Goal: Information Seeking & Learning: Learn about a topic

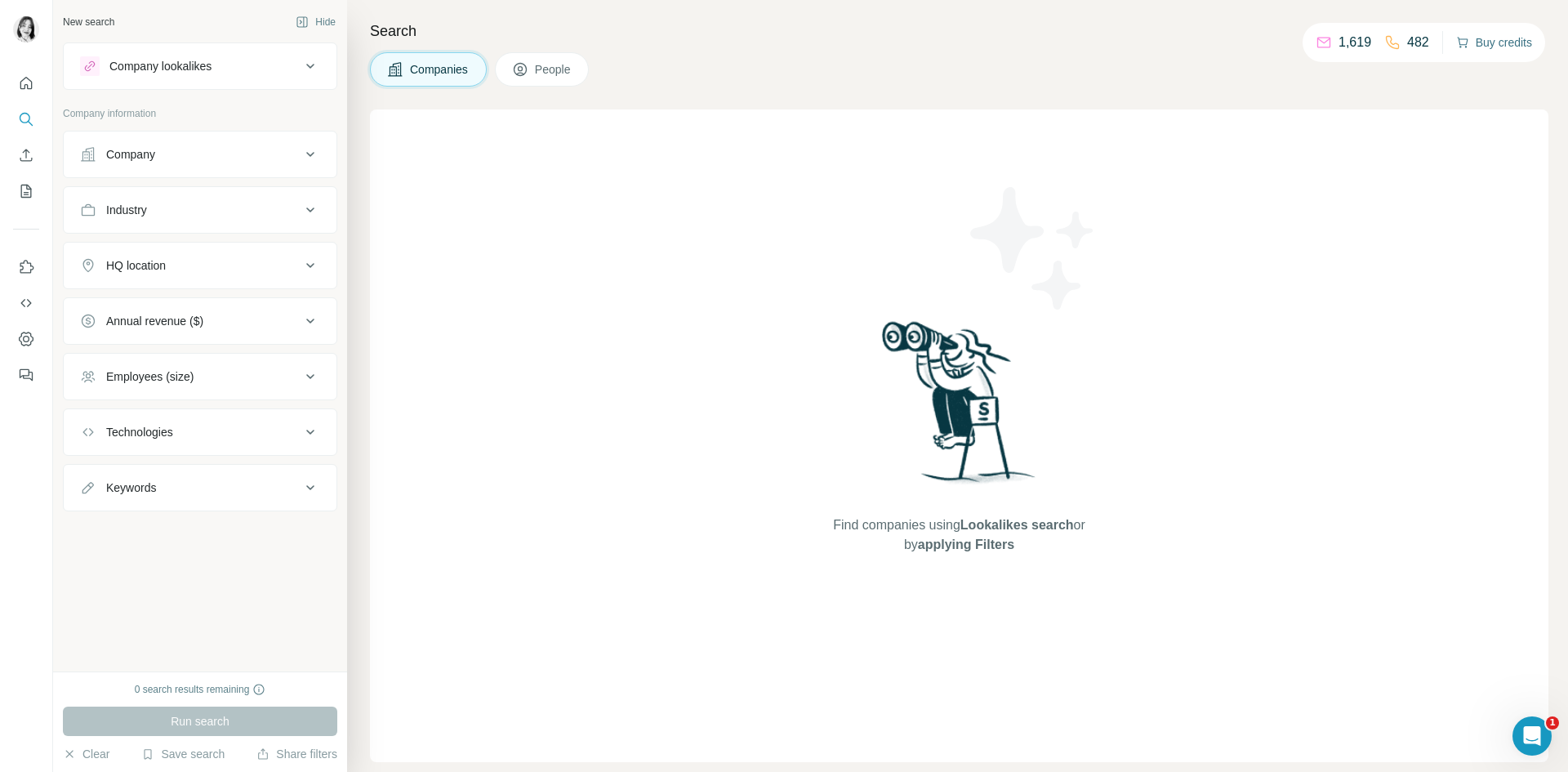
click at [1509, 51] on button "Buy credits" at bounding box center [1495, 42] width 76 height 22
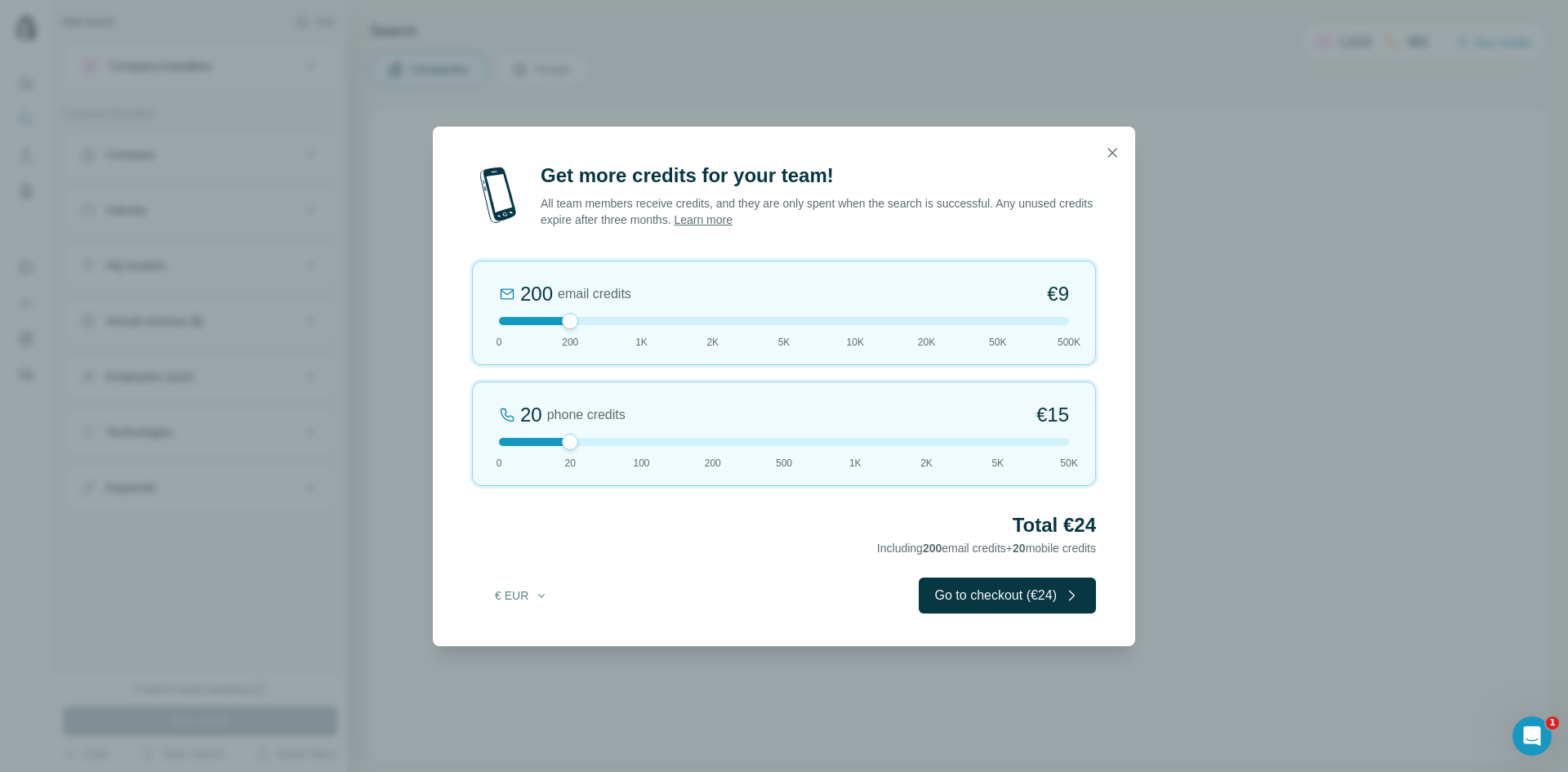
click at [1121, 152] on button "button" at bounding box center [1112, 153] width 33 height 33
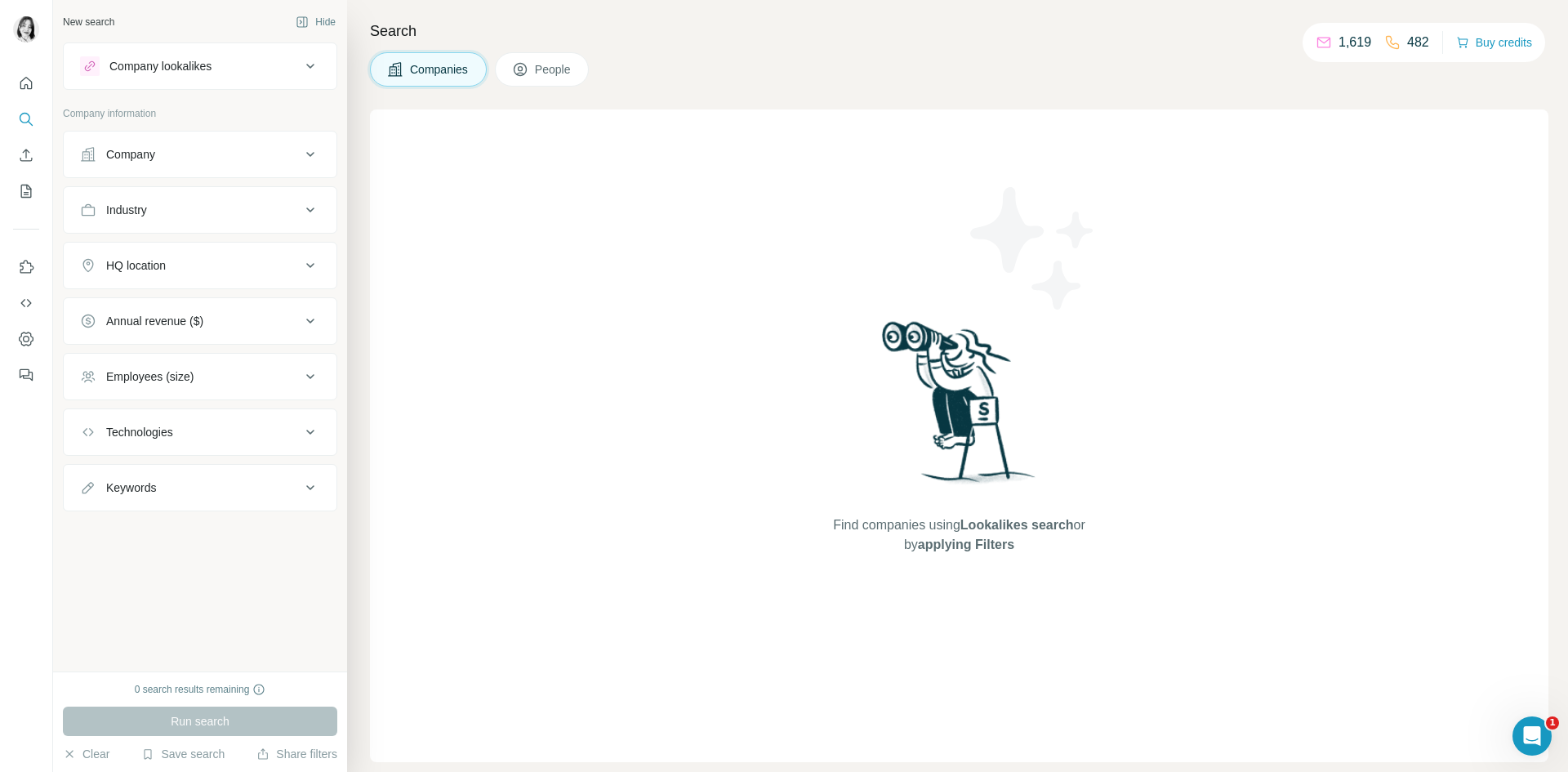
click at [283, 68] on div "Company lookalikes" at bounding box center [190, 66] width 220 height 20
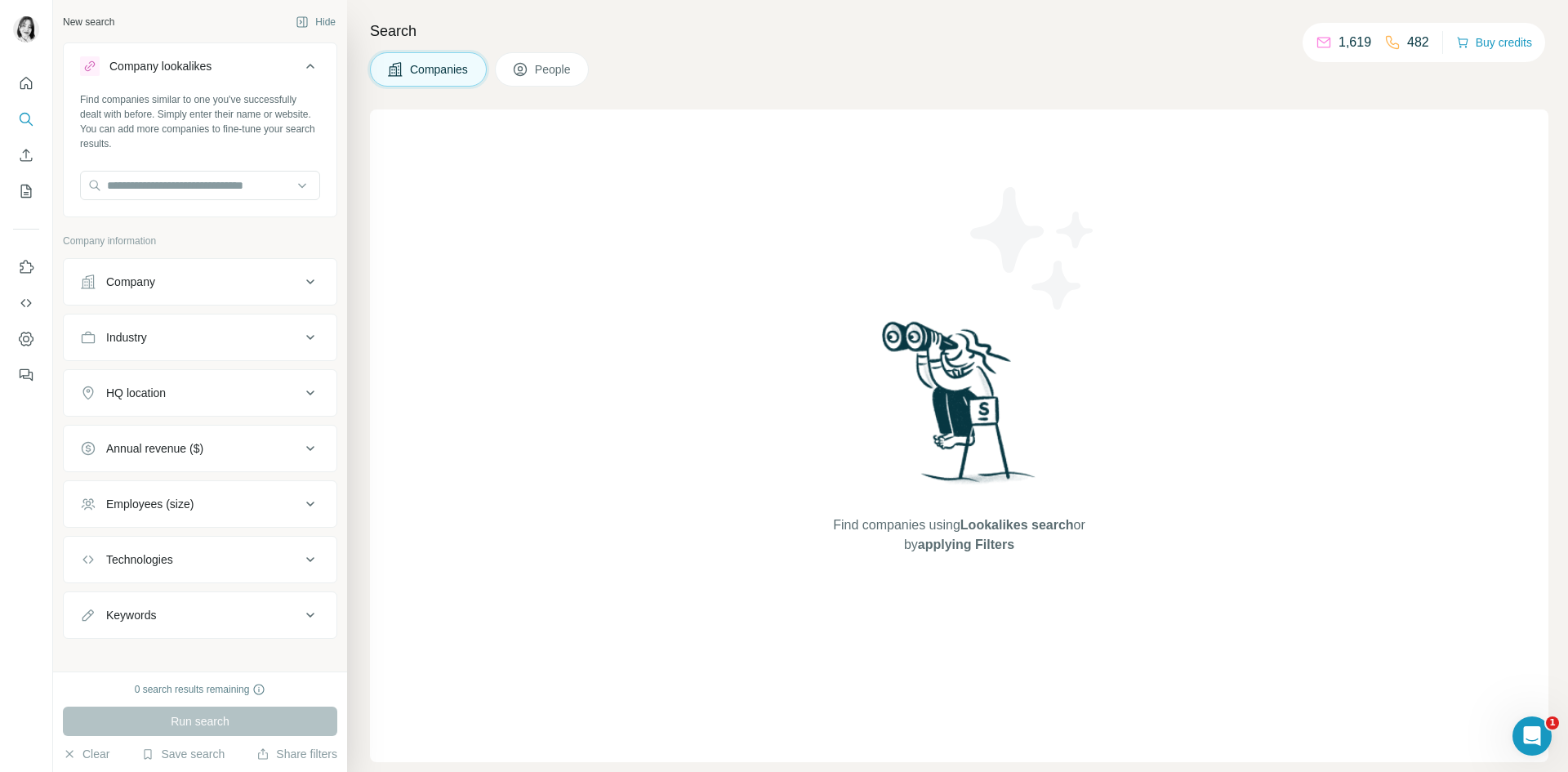
click at [290, 81] on button "Company lookalikes" at bounding box center [201, 69] width 273 height 46
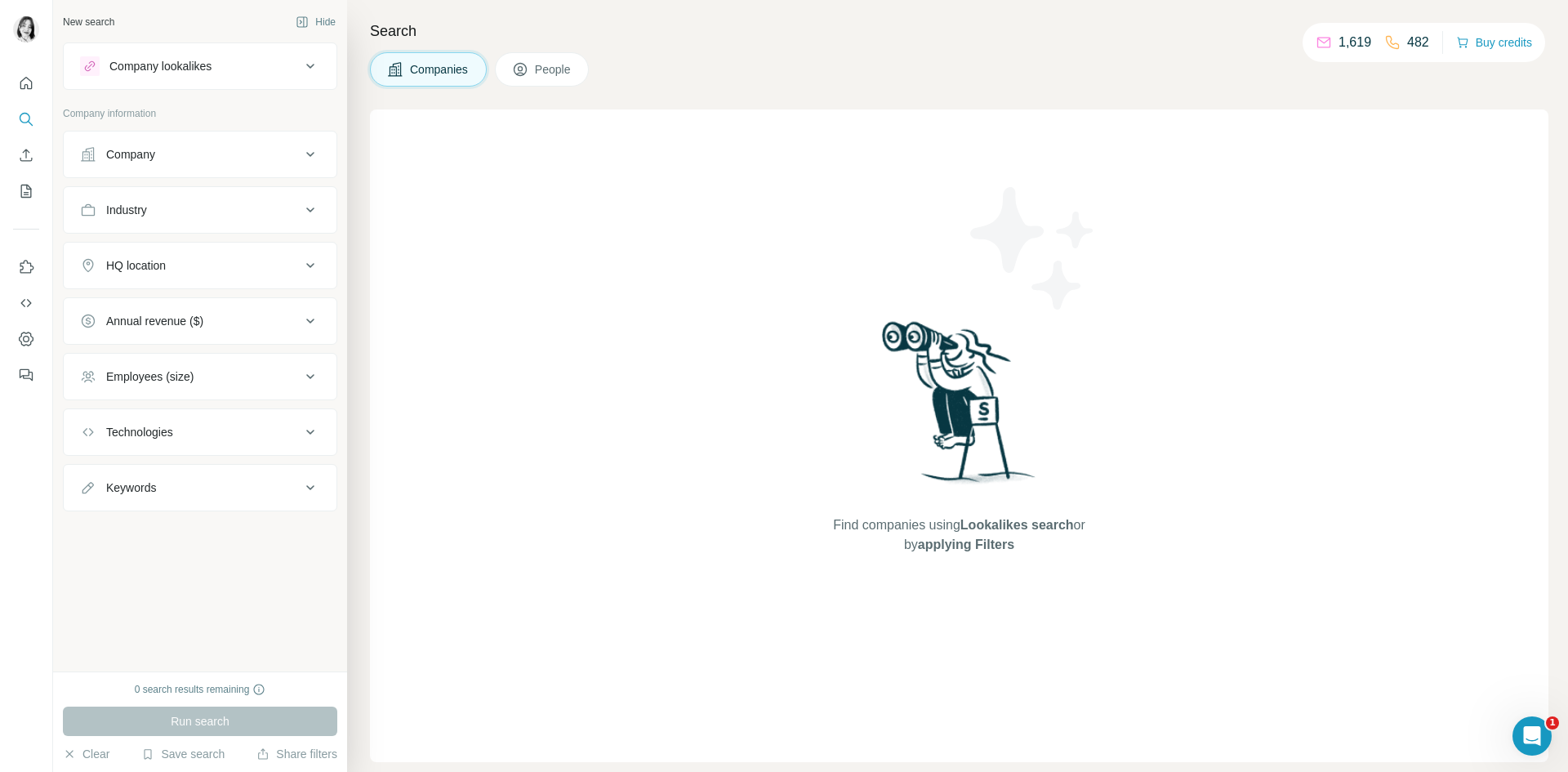
click at [126, 164] on button "Company" at bounding box center [201, 154] width 273 height 39
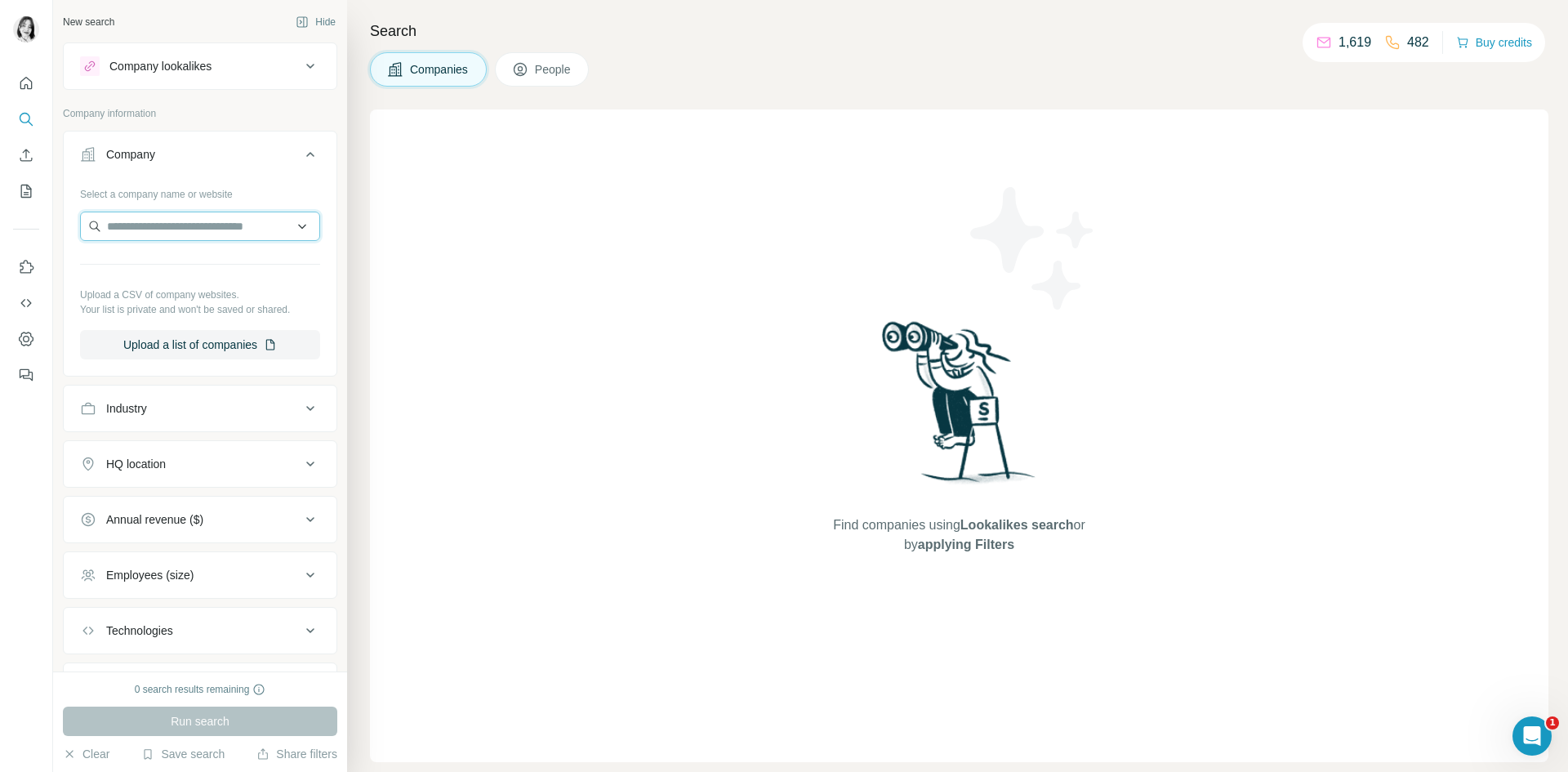
click at [218, 233] on input "text" at bounding box center [201, 226] width 240 height 29
click at [148, 224] on input "text" at bounding box center [201, 226] width 240 height 29
paste input "**********"
type input "**********"
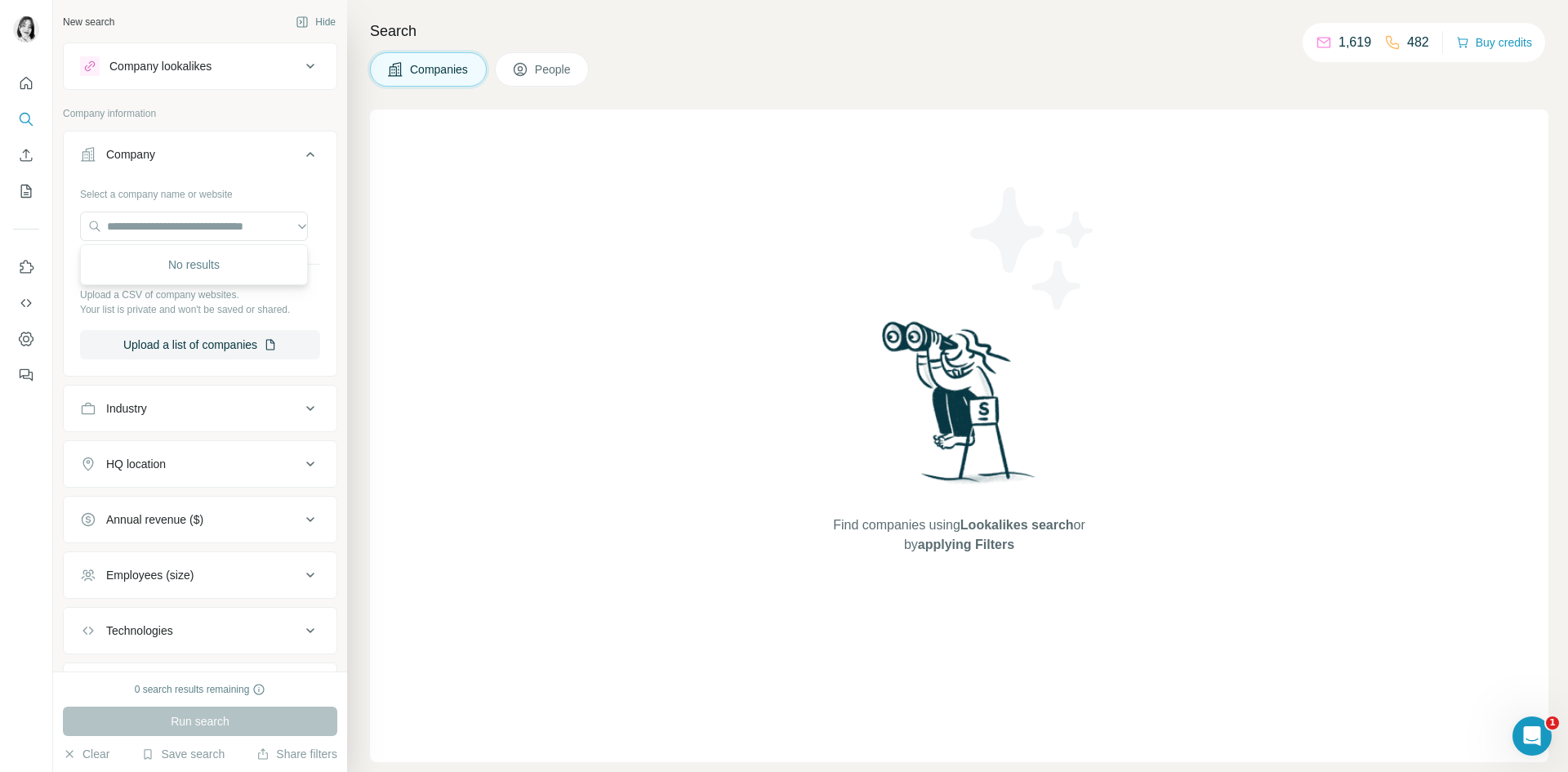
click at [276, 309] on p "Your list is private and won't be saved or shared." at bounding box center [201, 309] width 240 height 15
click at [264, 345] on icon "button" at bounding box center [270, 344] width 13 height 13
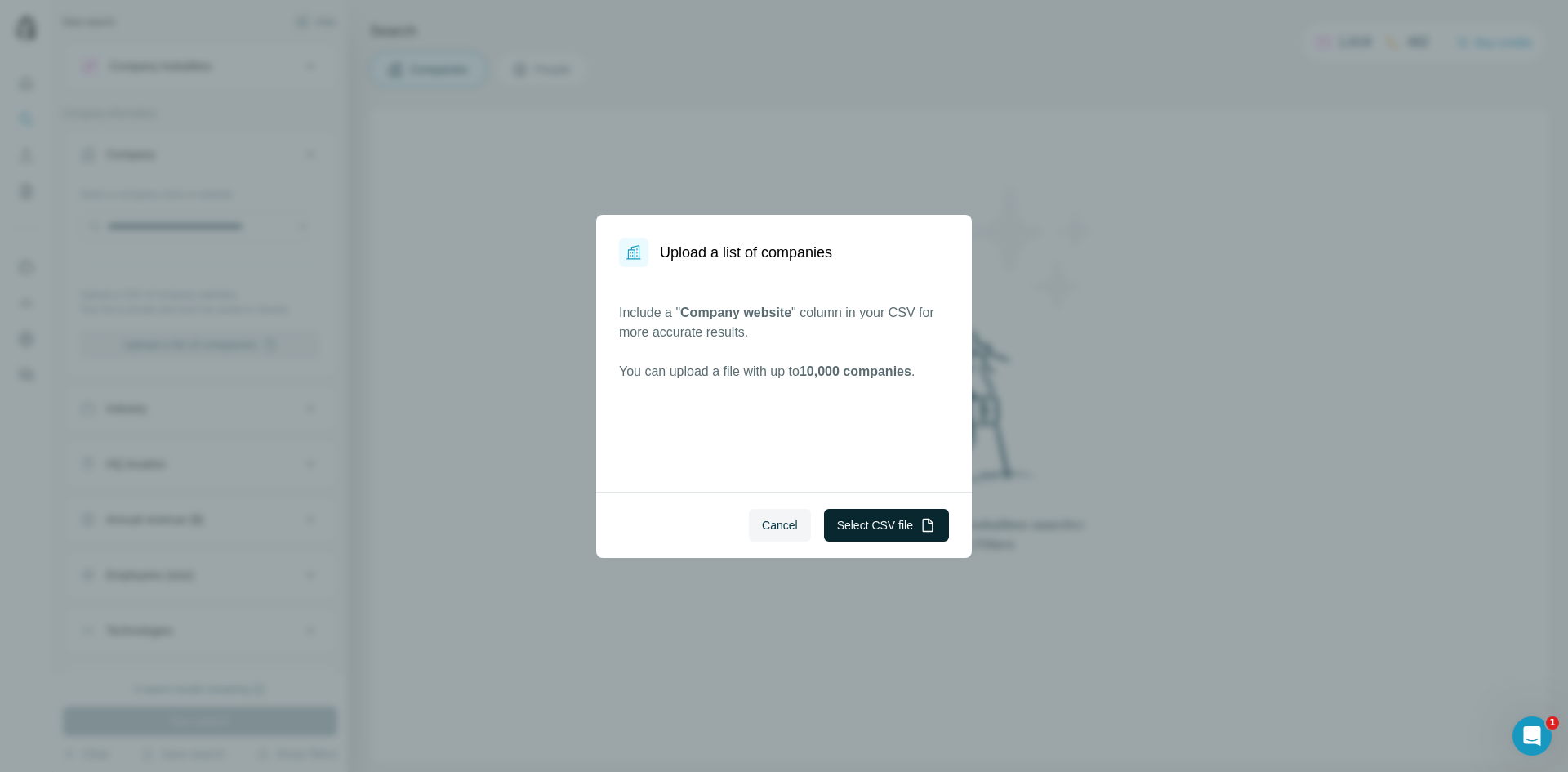
click at [908, 530] on button "Select CSV file" at bounding box center [887, 526] width 125 height 33
click at [825, 532] on button "Select CSV file" at bounding box center [887, 526] width 125 height 33
click at [888, 514] on button "Select CSV file" at bounding box center [887, 526] width 125 height 33
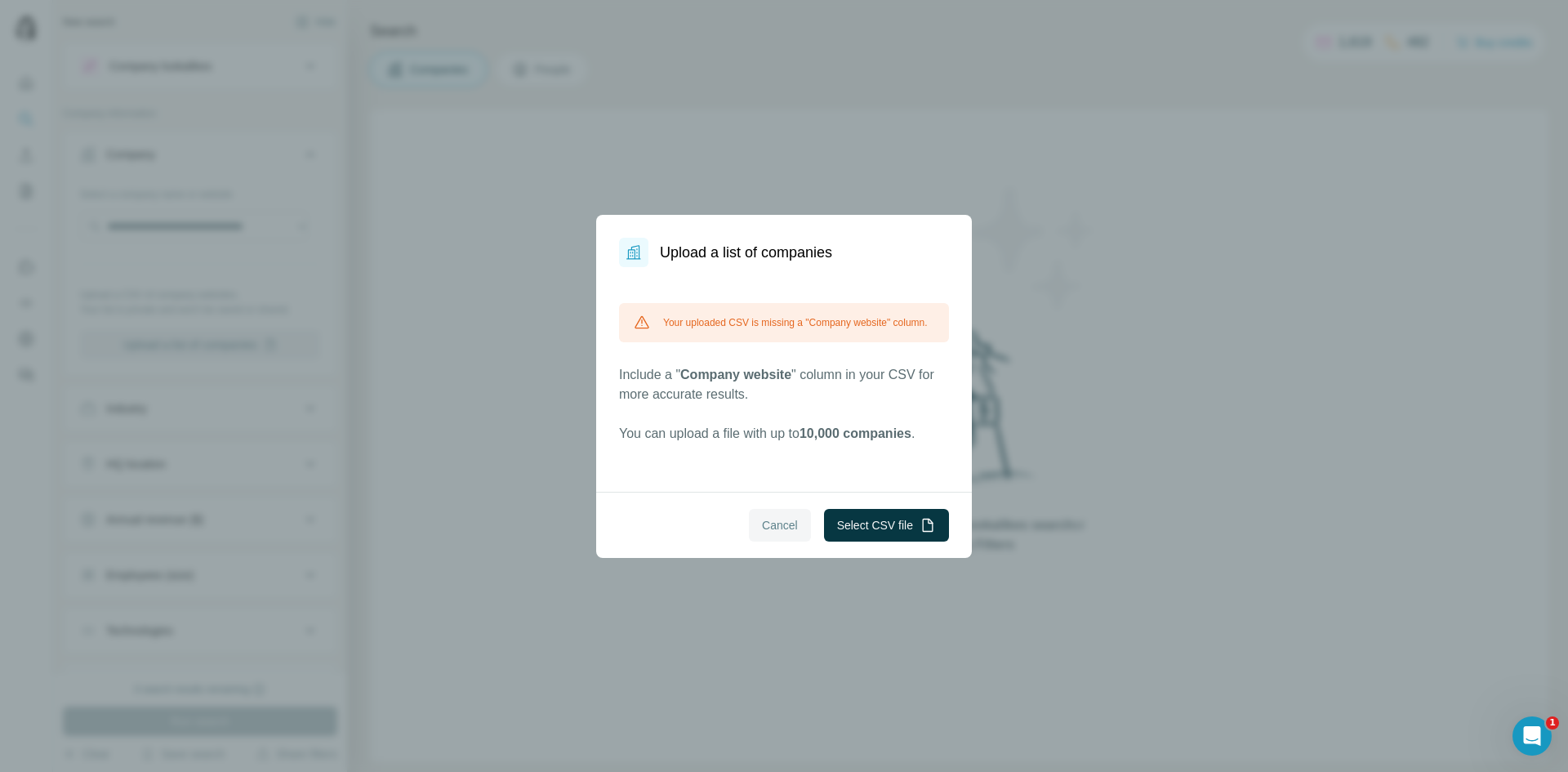
click at [761, 510] on button "Cancel" at bounding box center [781, 526] width 62 height 33
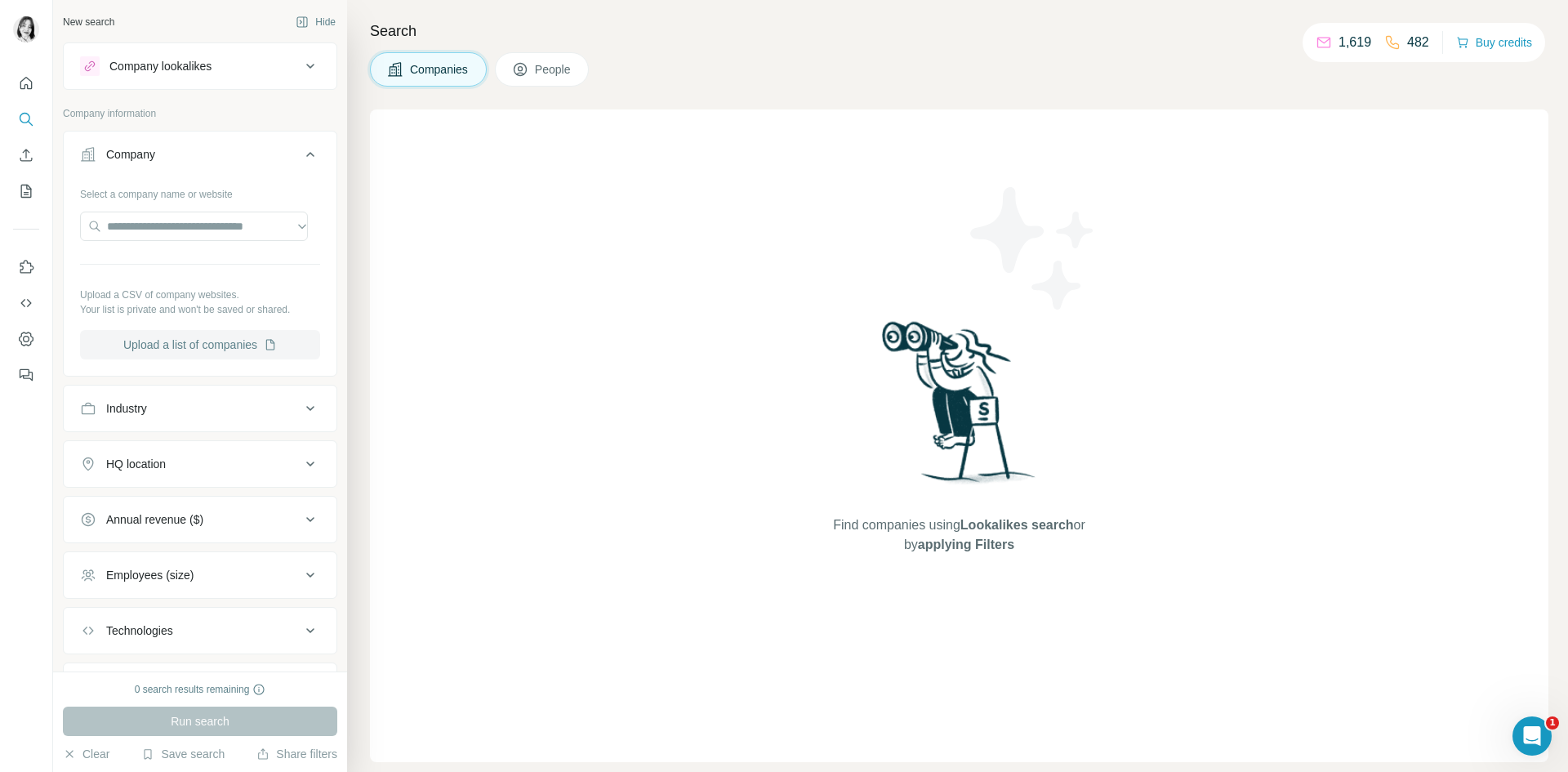
click at [233, 341] on button "Upload a list of companies" at bounding box center [201, 345] width 240 height 29
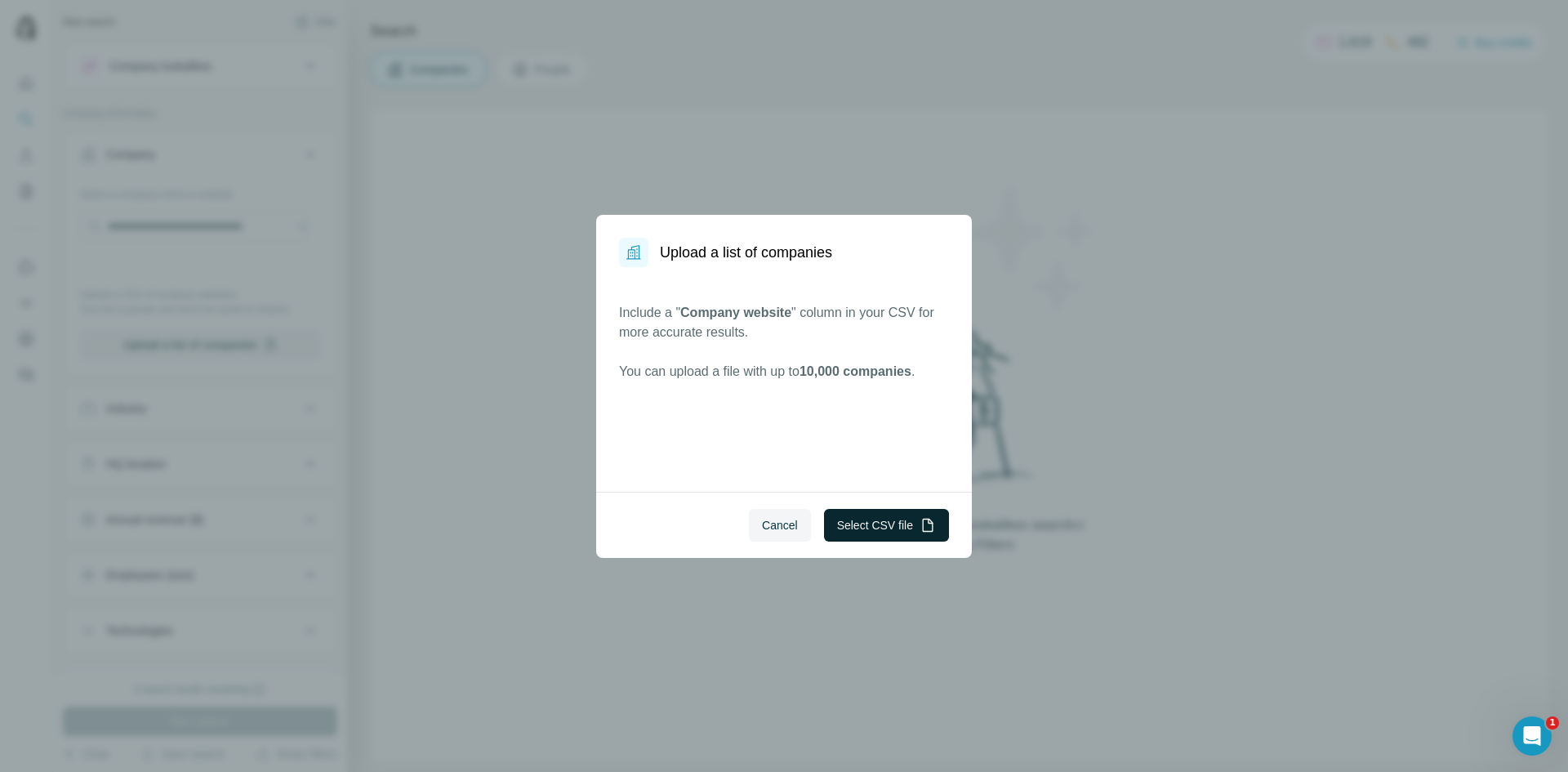
click at [940, 538] on button "Select CSV file" at bounding box center [887, 526] width 125 height 33
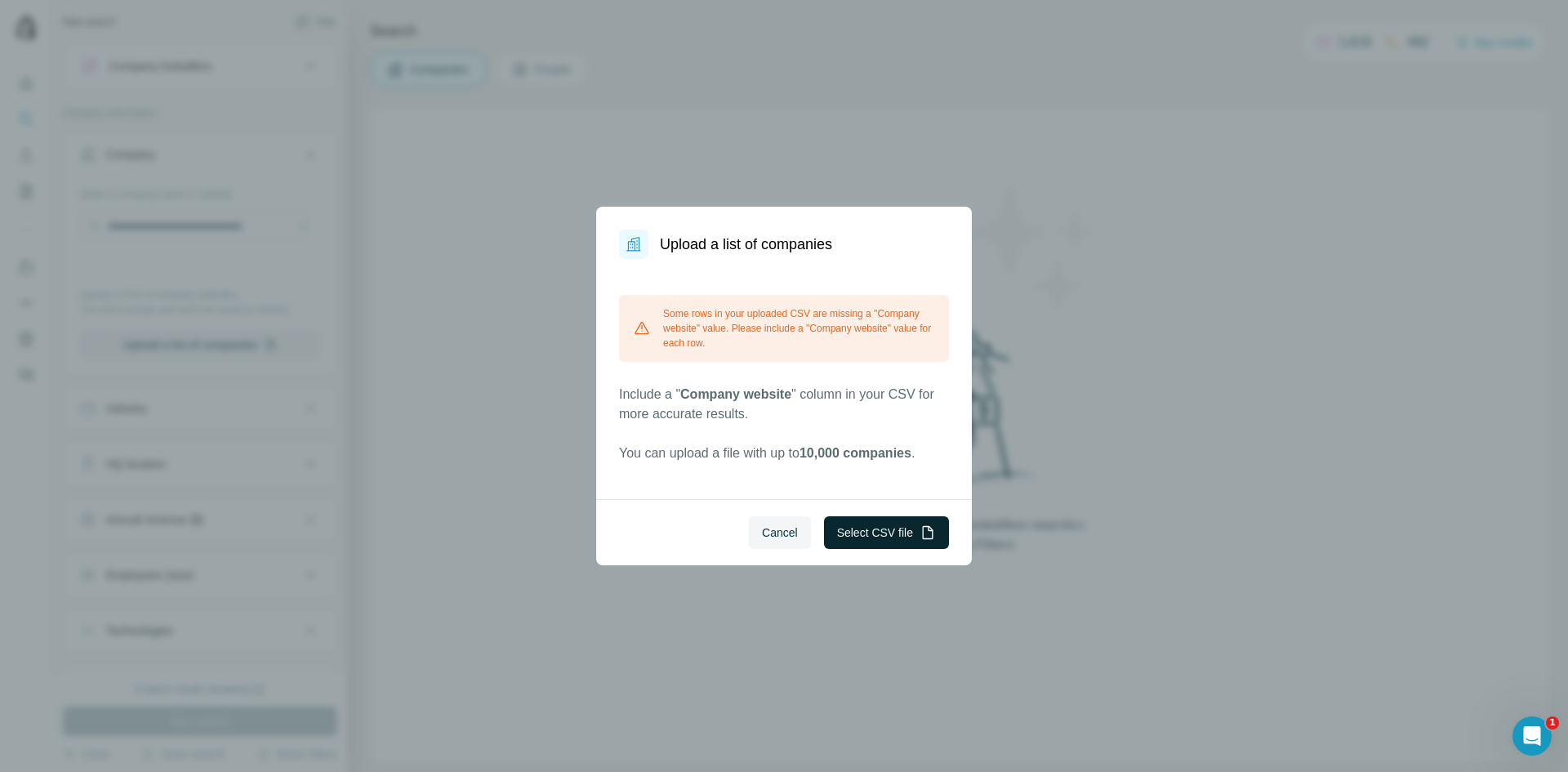
click at [892, 542] on button "Select CSV file" at bounding box center [887, 533] width 125 height 33
click at [709, 306] on div "Some rows in your uploaded CSV are missing a "Company website" value. Please in…" at bounding box center [784, 328] width 330 height 67
click at [855, 531] on button "Select CSV file" at bounding box center [887, 533] width 125 height 33
click at [865, 521] on button "Select CSV file" at bounding box center [887, 533] width 125 height 33
click at [354, 174] on div "Upload a list of companies Some rows in your uploaded CSV are missing a "Compan…" at bounding box center [784, 386] width 1568 height 772
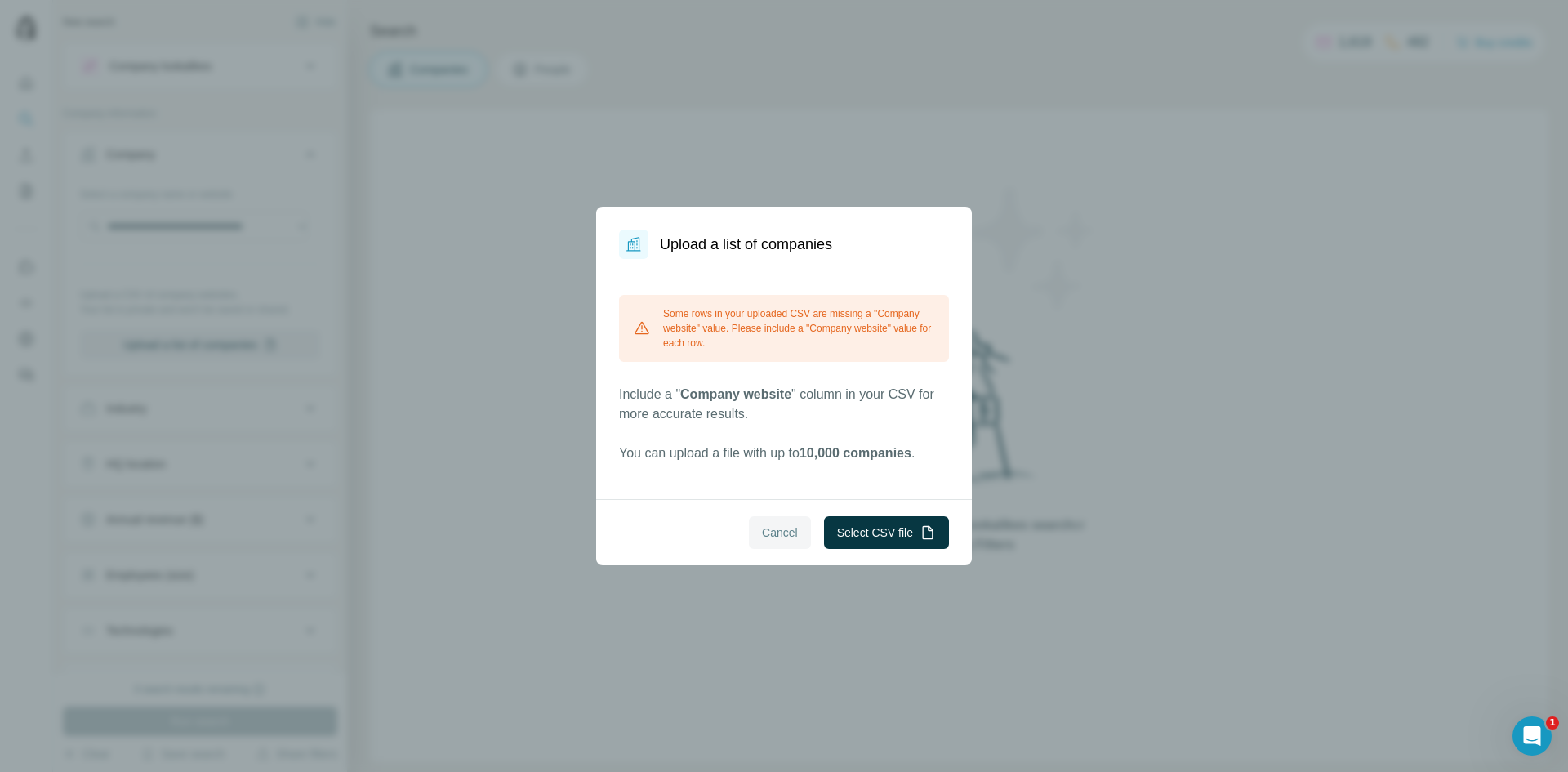
click at [772, 526] on span "Cancel" at bounding box center [781, 533] width 36 height 16
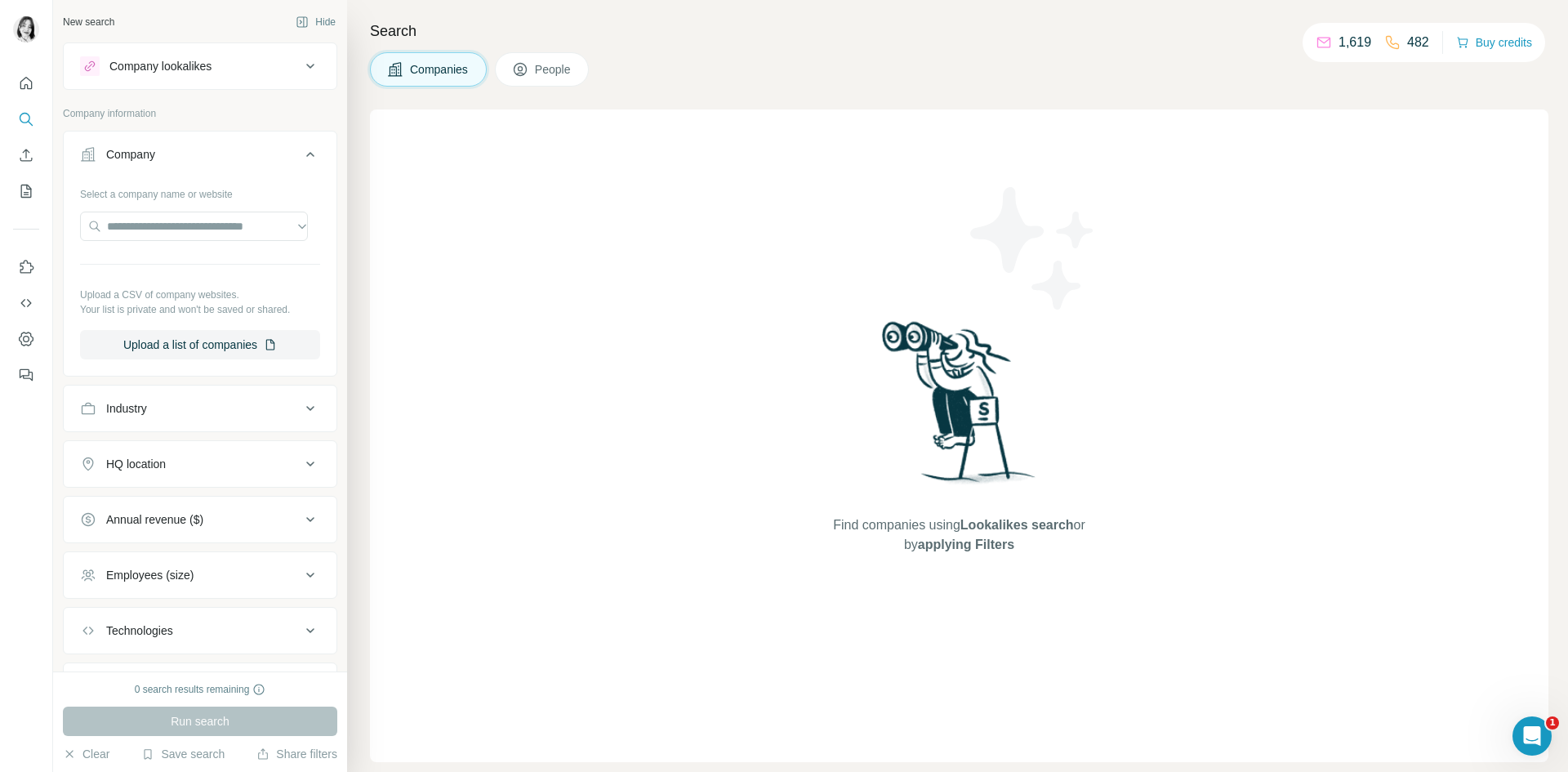
click at [292, 499] on div "Annual revenue ($)" at bounding box center [201, 520] width 275 height 48
click at [284, 226] on input "text" at bounding box center [194, 226] width 228 height 29
click at [260, 270] on div "Type to search" at bounding box center [194, 265] width 220 height 33
click at [28, 201] on button "My lists" at bounding box center [26, 191] width 26 height 29
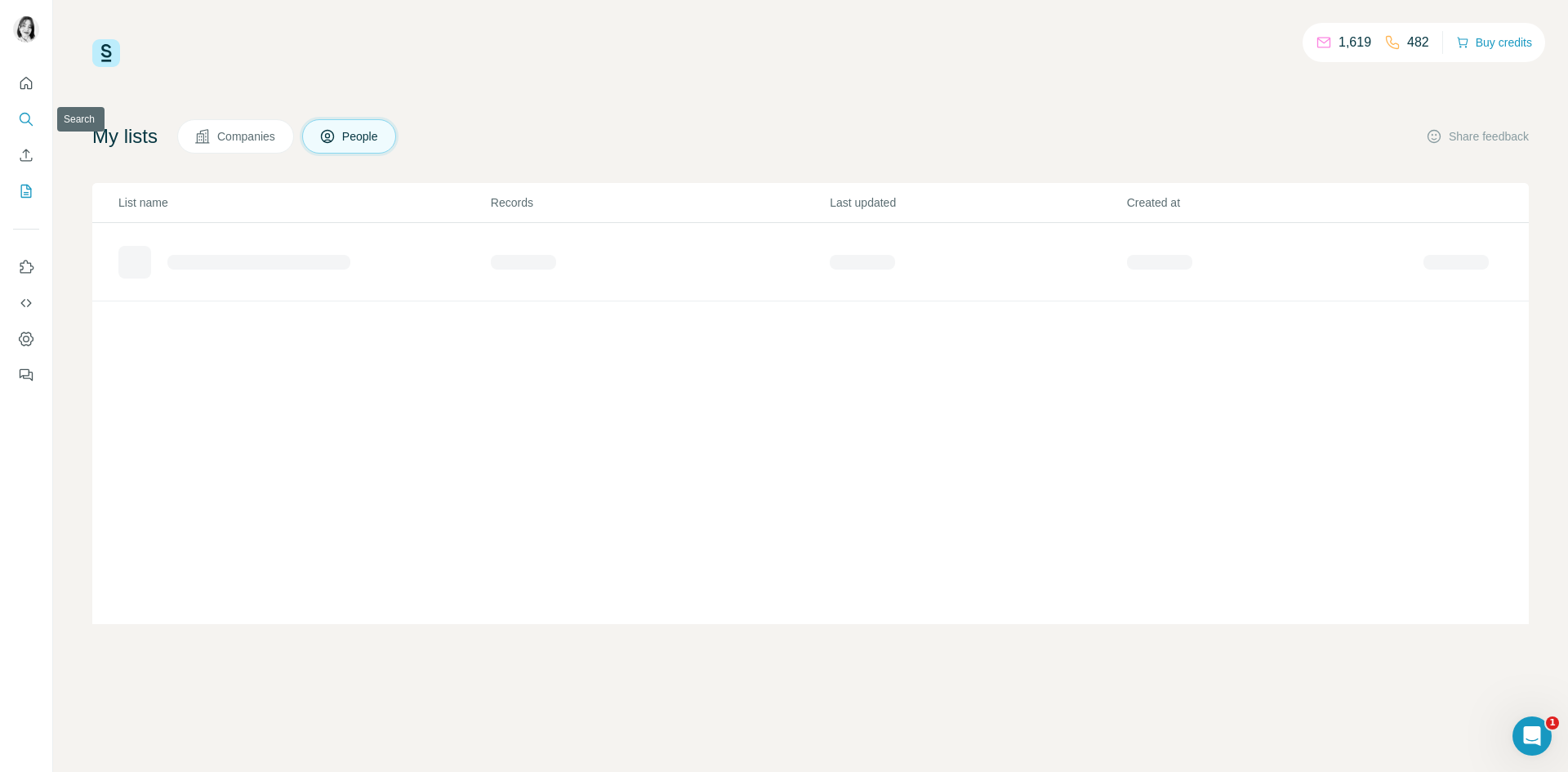
click at [32, 129] on button "Search" at bounding box center [26, 119] width 26 height 29
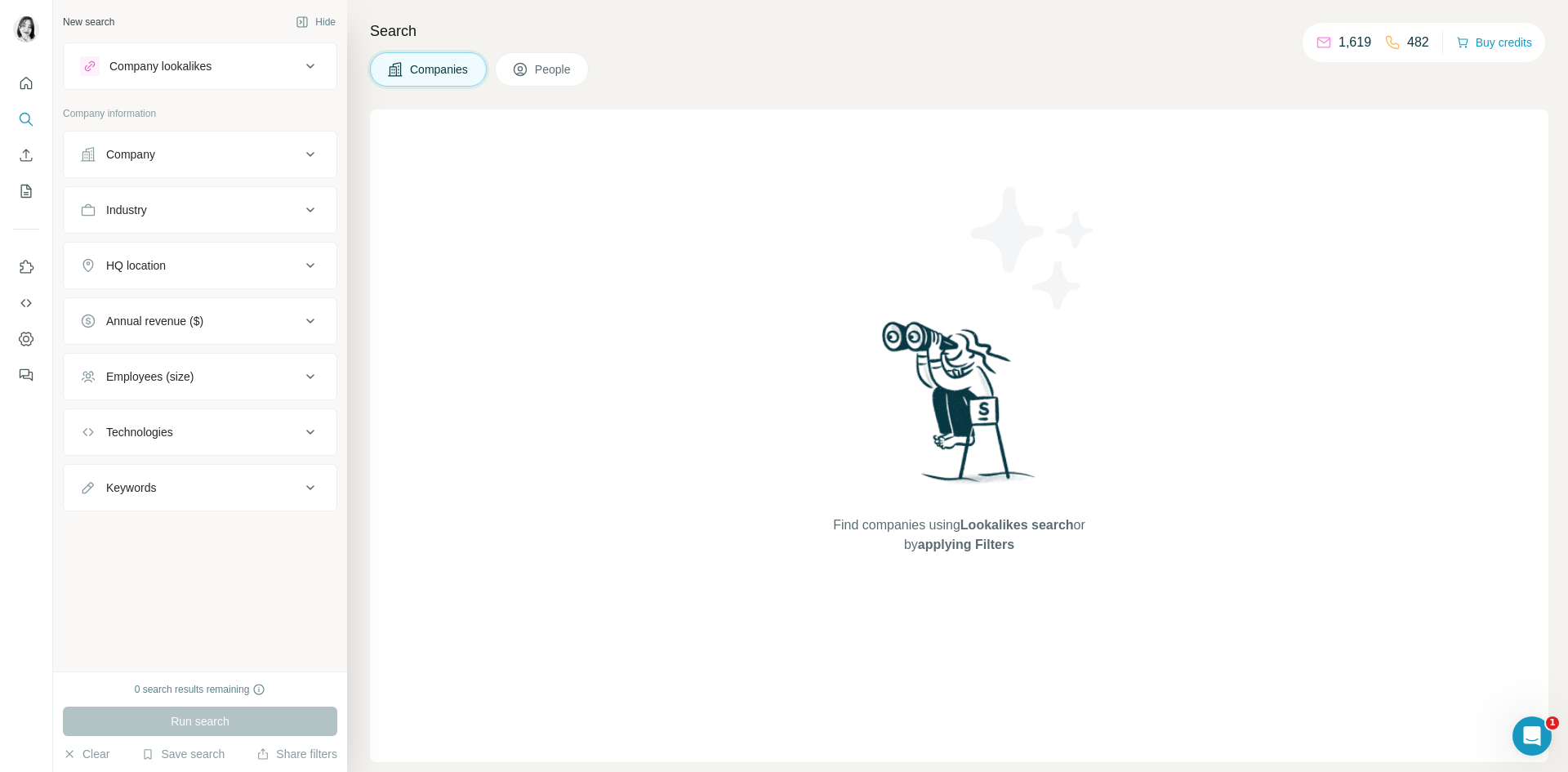
click at [251, 176] on div "Company" at bounding box center [201, 154] width 275 height 48
click at [250, 159] on div "Company" at bounding box center [190, 154] width 220 height 16
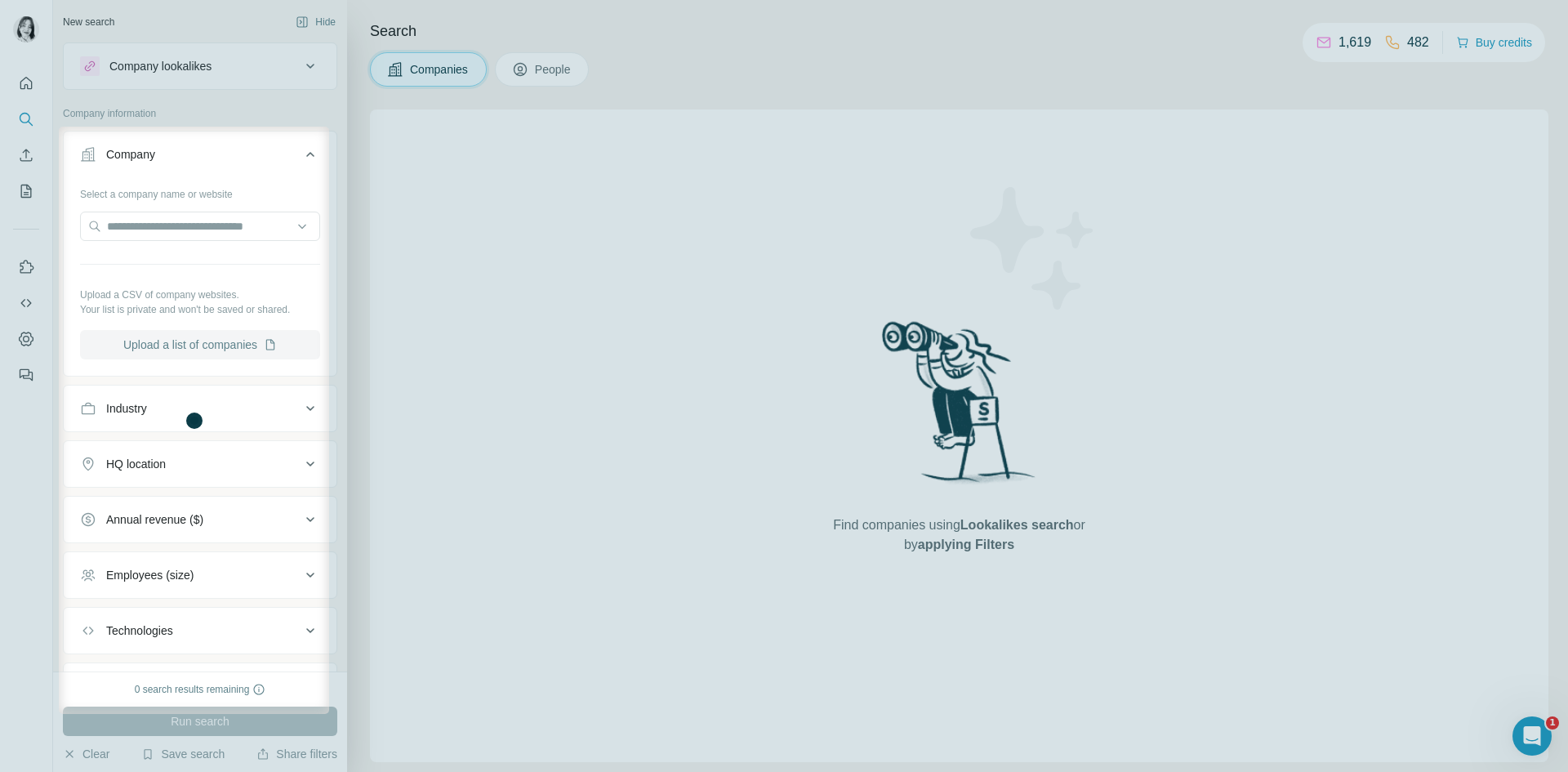
click at [231, 349] on button "Upload a list of companies" at bounding box center [201, 345] width 240 height 29
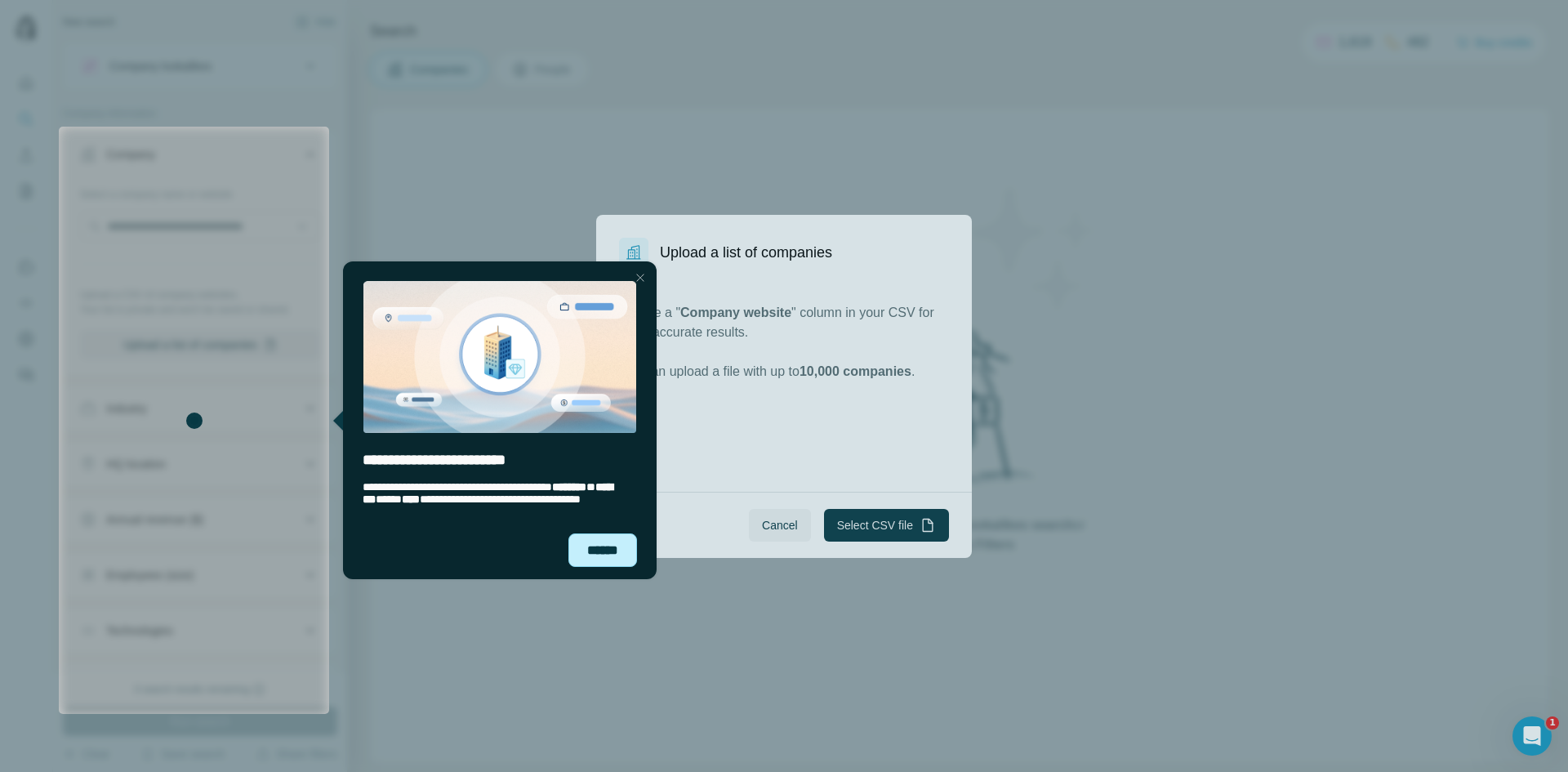
click at [615, 548] on div "******" at bounding box center [602, 550] width 68 height 34
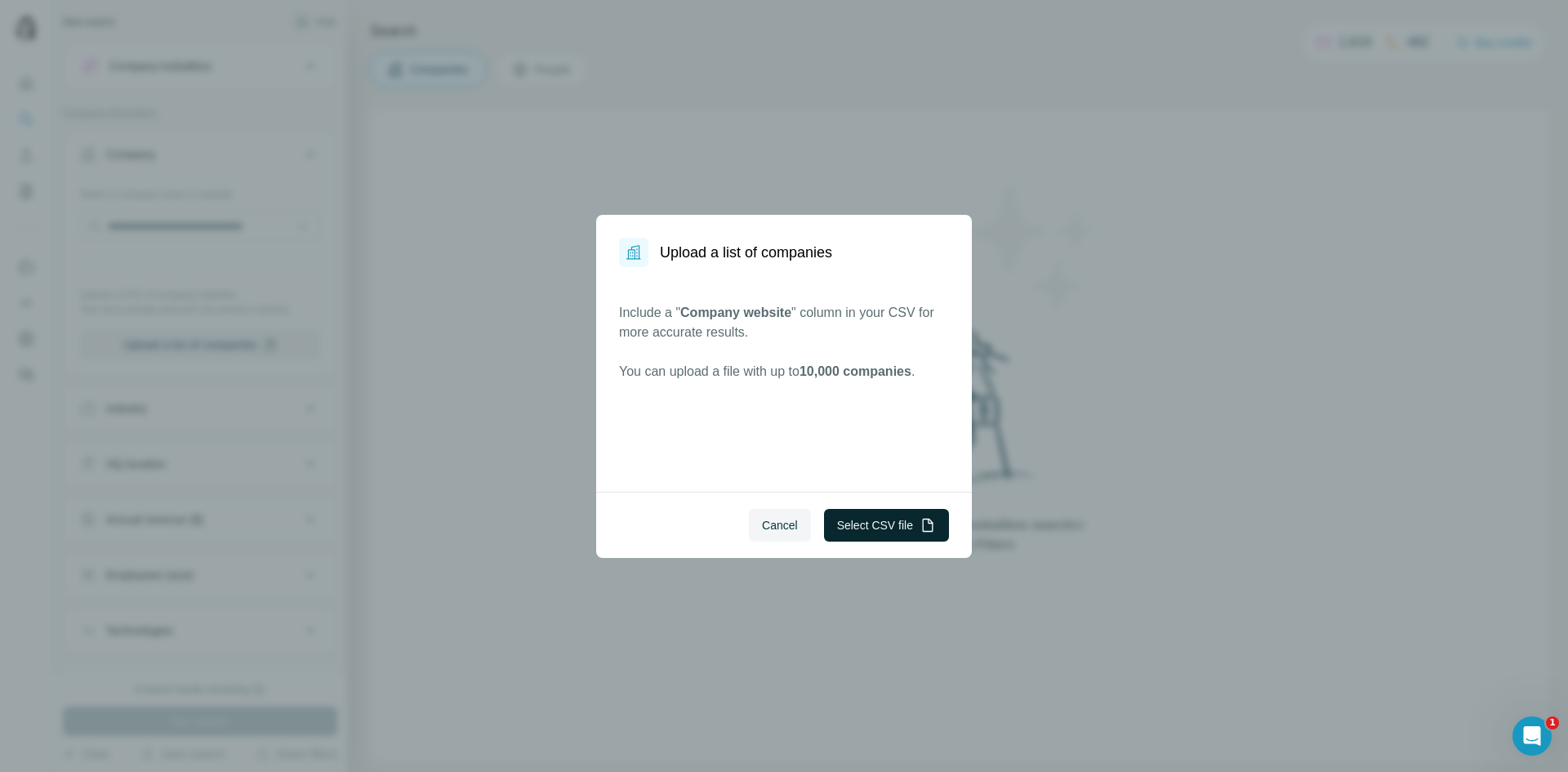
click at [887, 524] on button "Select CSV file" at bounding box center [887, 526] width 125 height 33
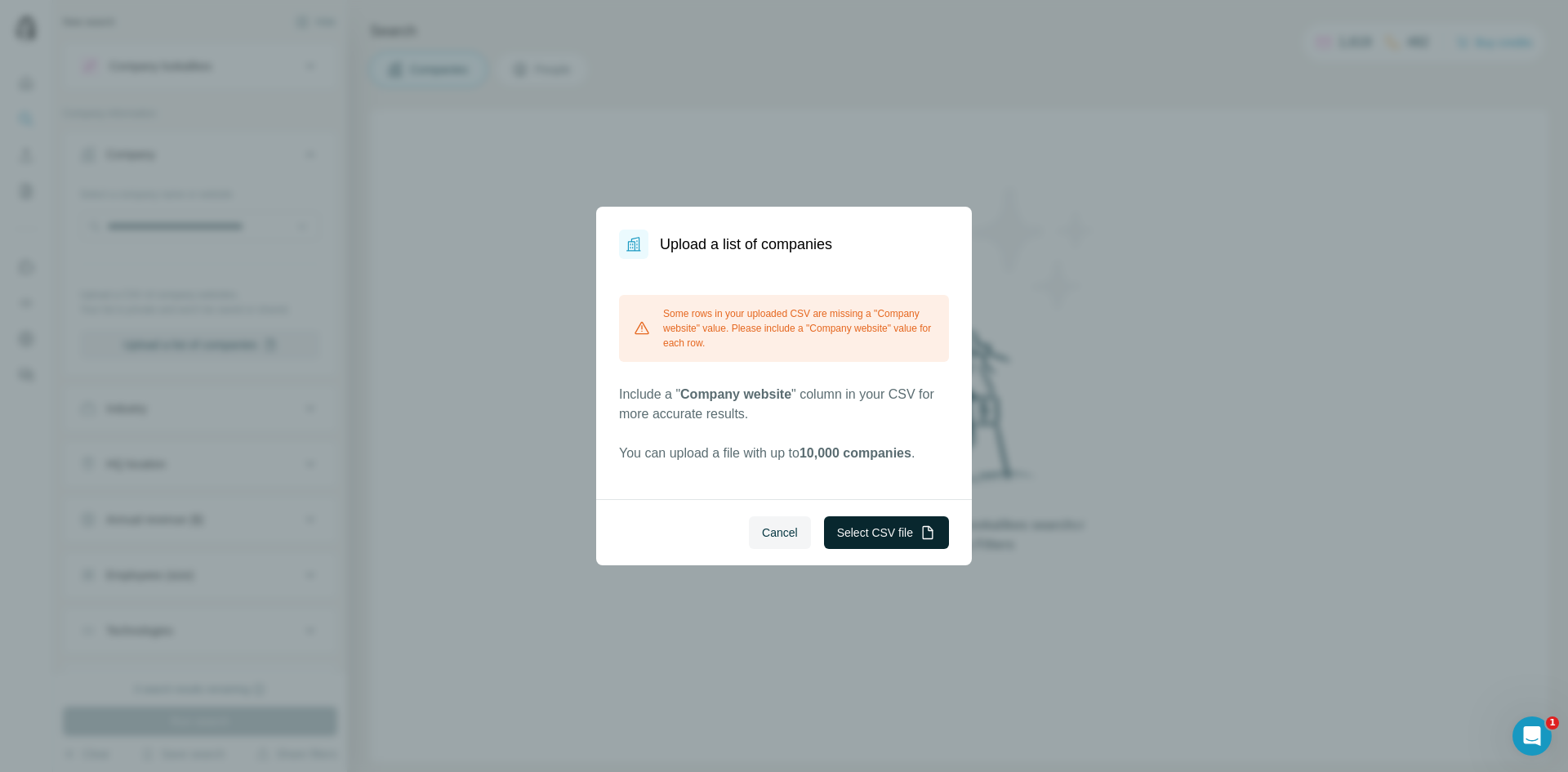
click at [870, 524] on button "Select CSV file" at bounding box center [887, 533] width 125 height 33
click at [318, 151] on div "Upload a list of companies Some rows in your uploaded CSV are missing a "Compan…" at bounding box center [784, 386] width 1568 height 772
click at [844, 528] on button "Select CSV file" at bounding box center [887, 533] width 125 height 33
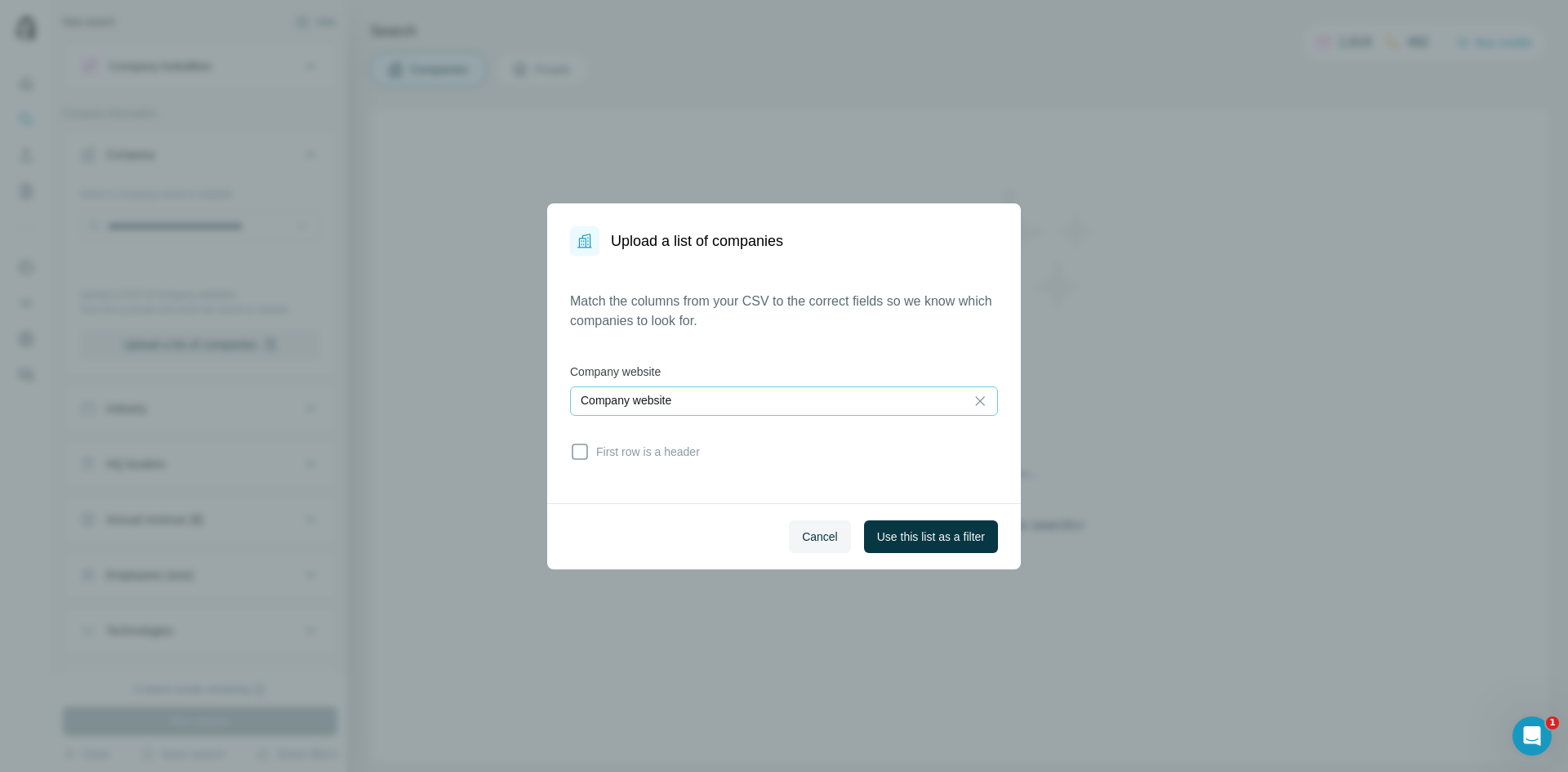
click at [829, 391] on div "Company website" at bounding box center [768, 401] width 374 height 28
click at [583, 456] on icon at bounding box center [580, 451] width 20 height 20
click at [583, 456] on icon at bounding box center [580, 451] width 16 height 16
click at [586, 456] on icon at bounding box center [580, 451] width 20 height 20
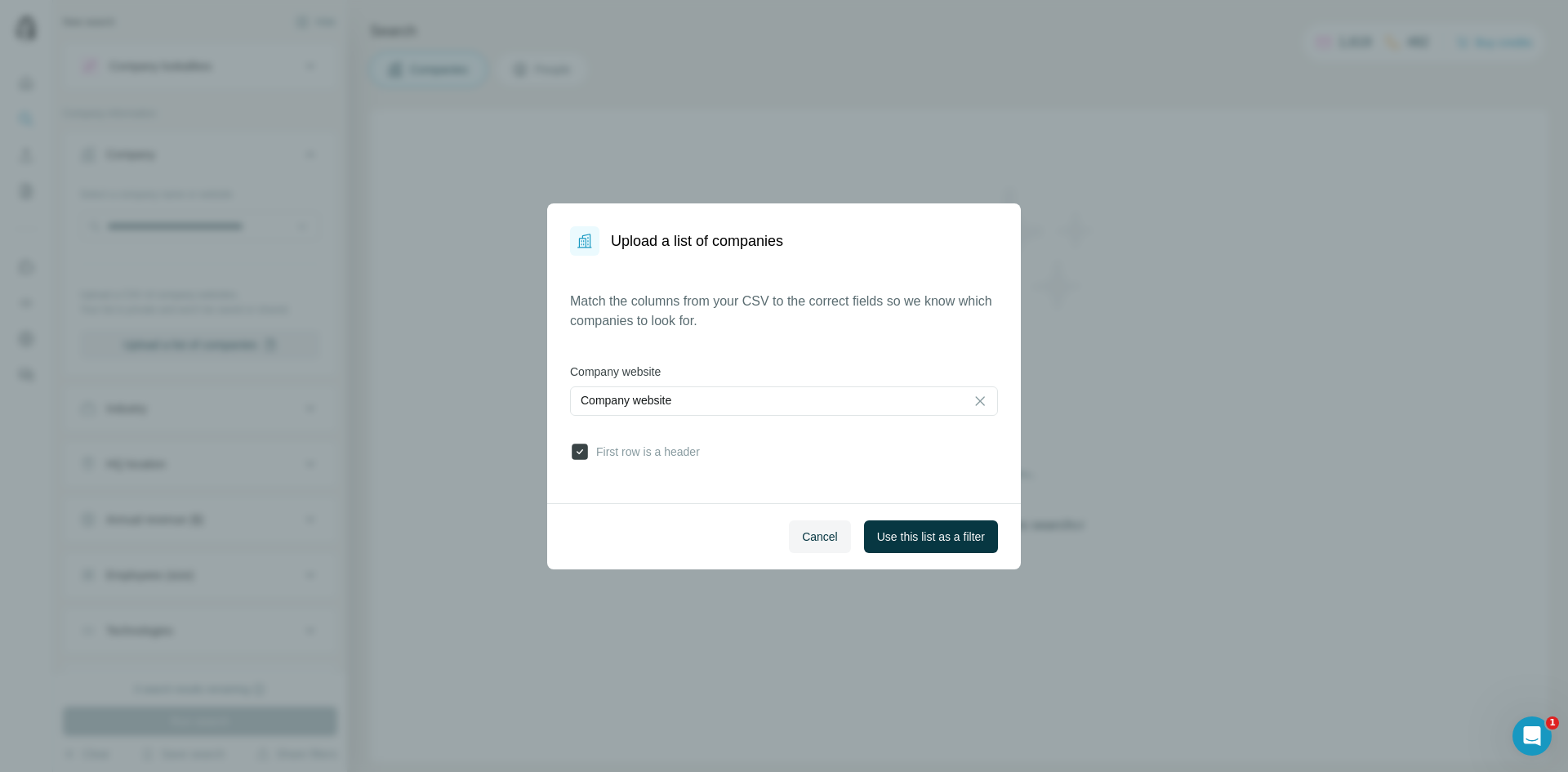
click at [578, 444] on icon at bounding box center [580, 451] width 16 height 16
click at [948, 540] on span "Use this list as a filter" at bounding box center [931, 536] width 108 height 16
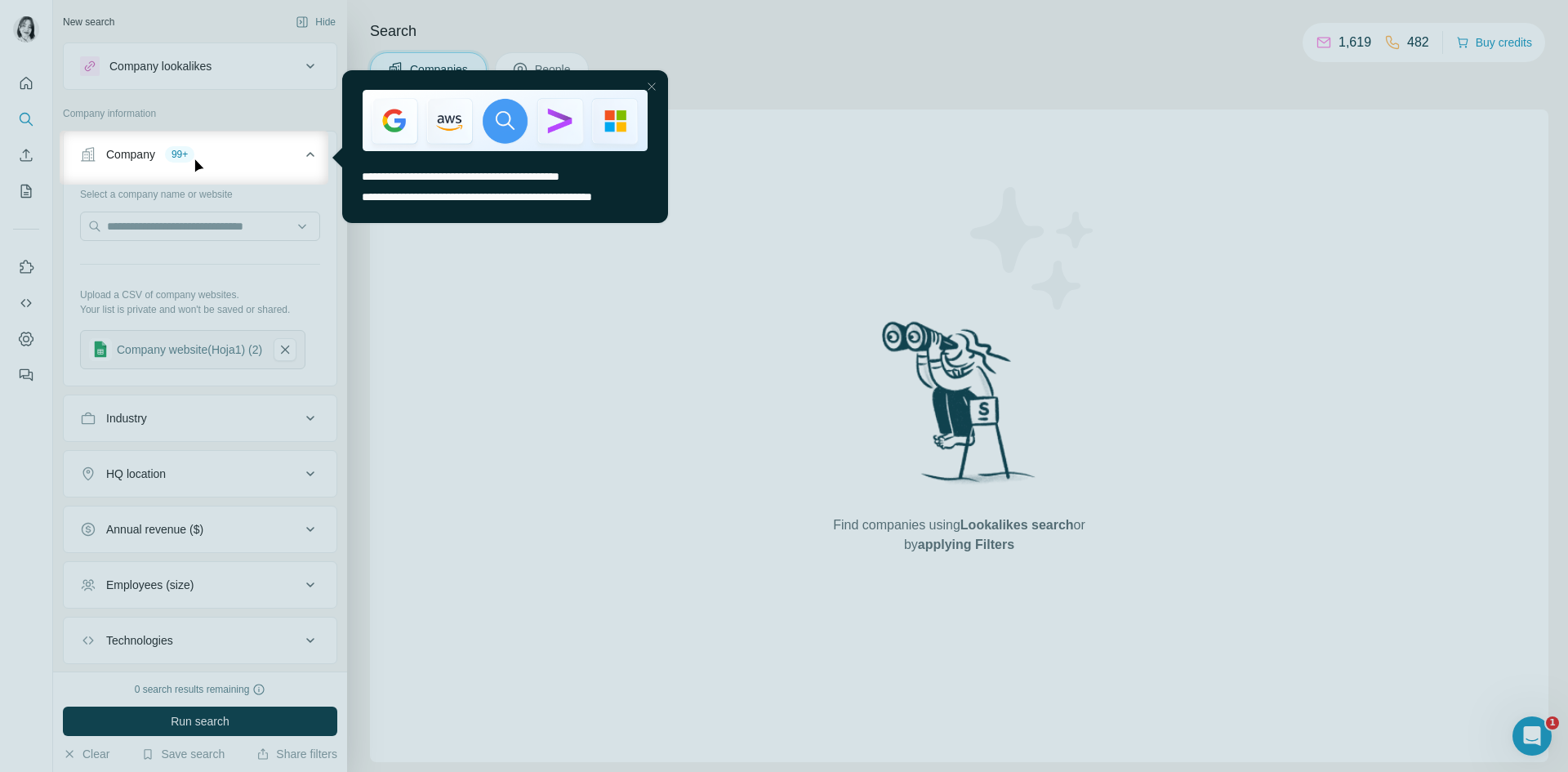
click at [653, 86] on div at bounding box center [652, 86] width 20 height 20
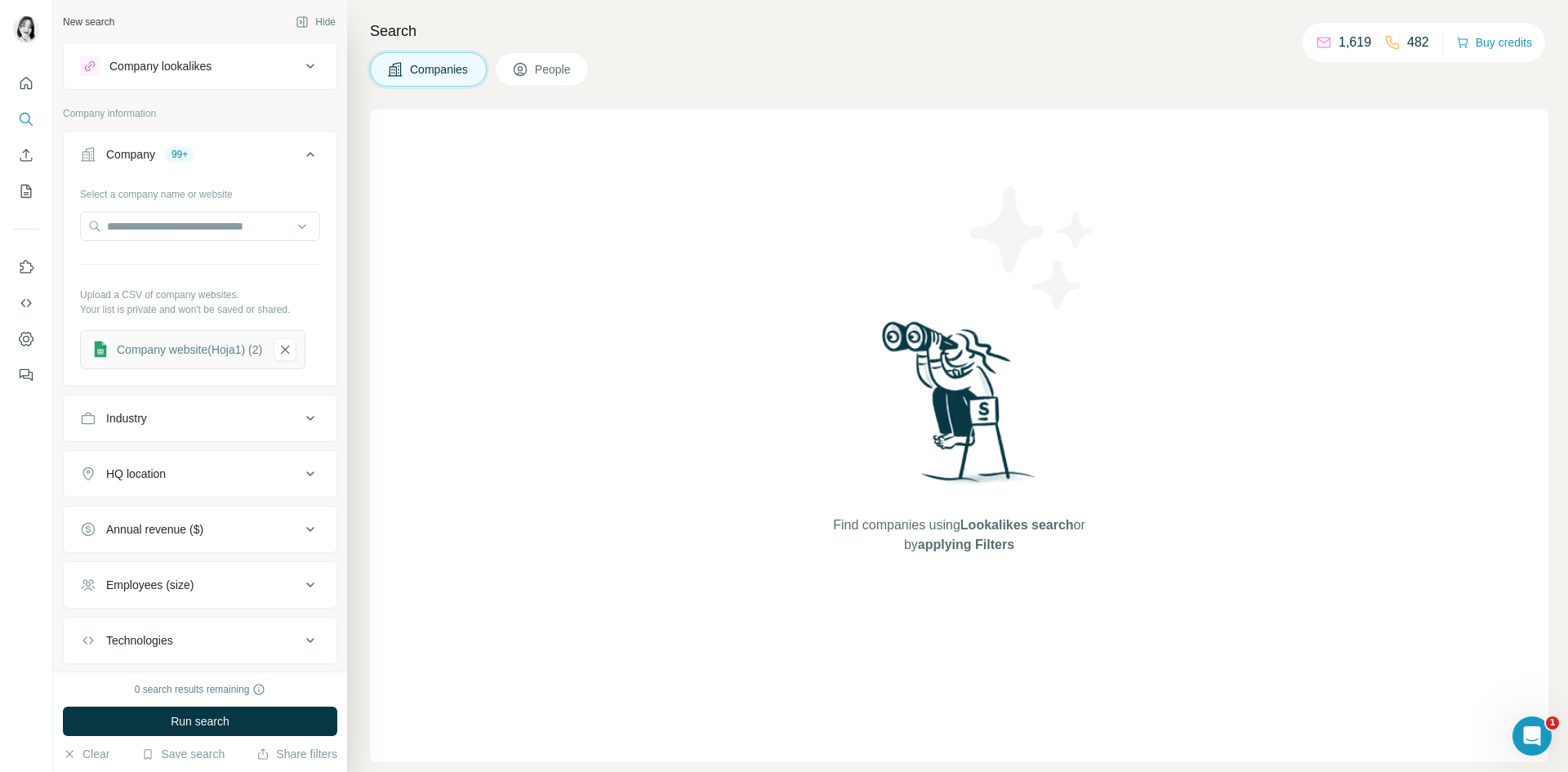
click at [155, 158] on div "Company" at bounding box center [131, 154] width 49 height 16
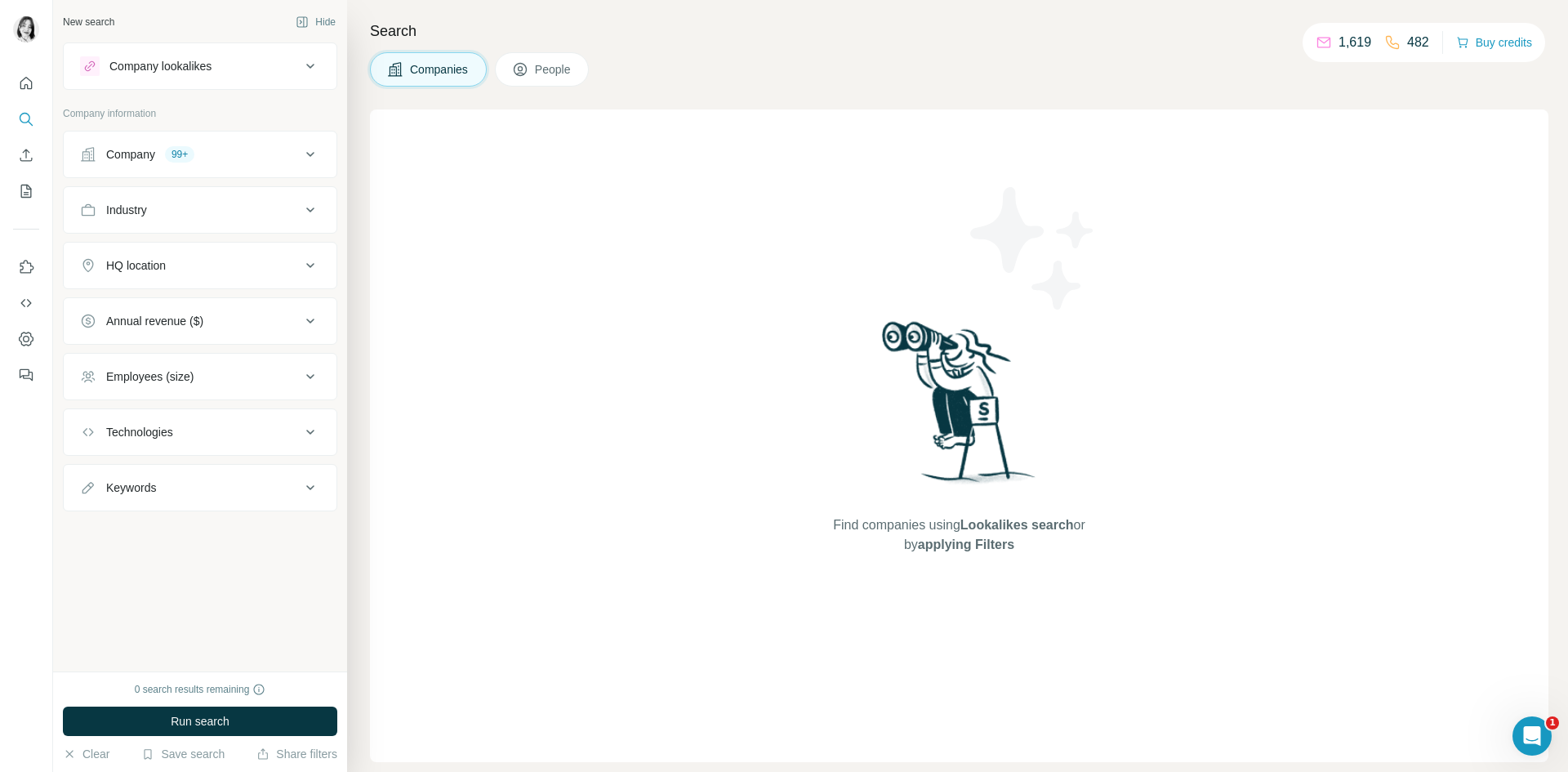
click at [155, 158] on div "Company" at bounding box center [131, 154] width 49 height 16
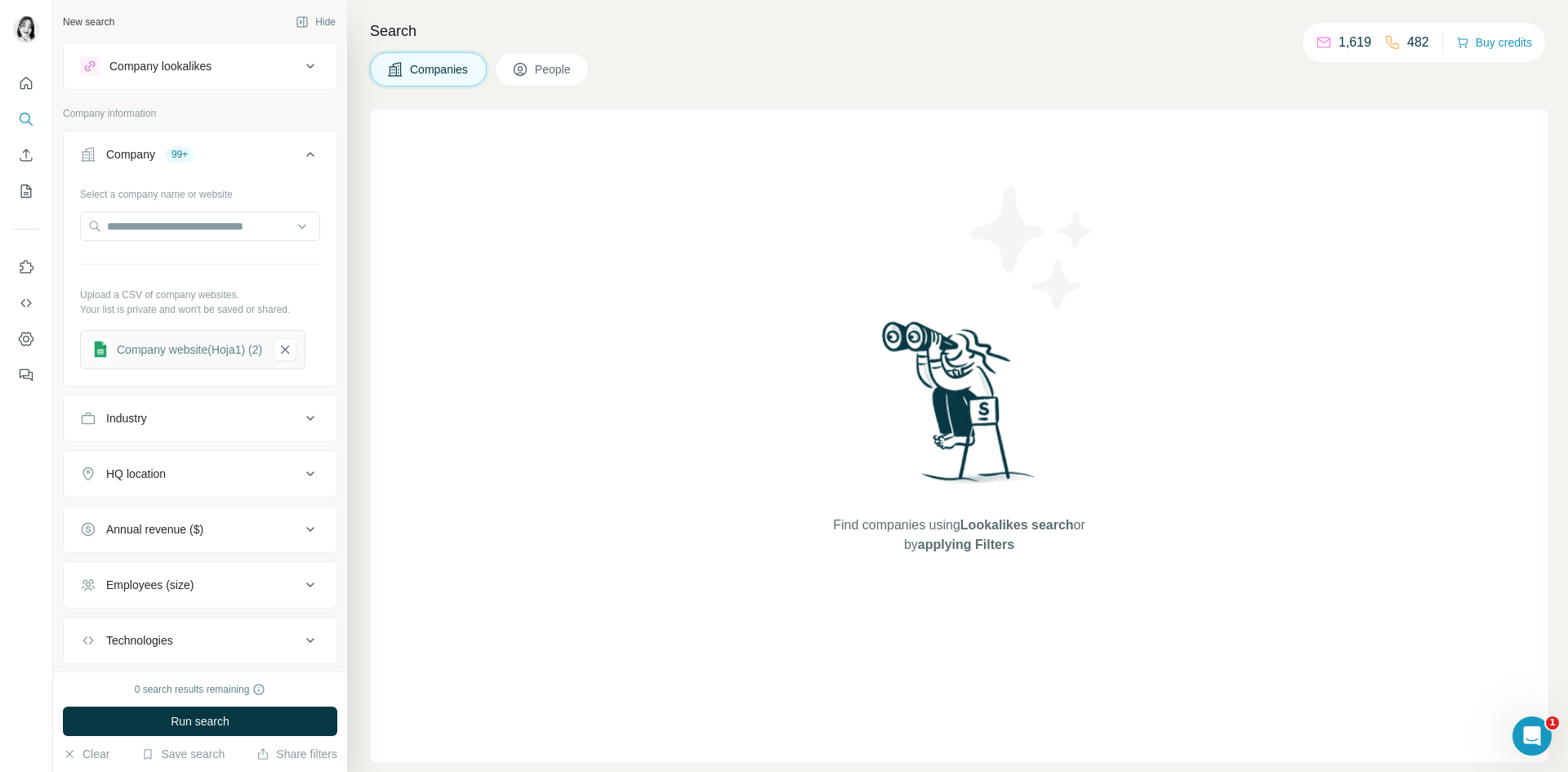
click at [301, 422] on icon at bounding box center [310, 418] width 20 height 20
click at [301, 150] on icon at bounding box center [310, 154] width 20 height 20
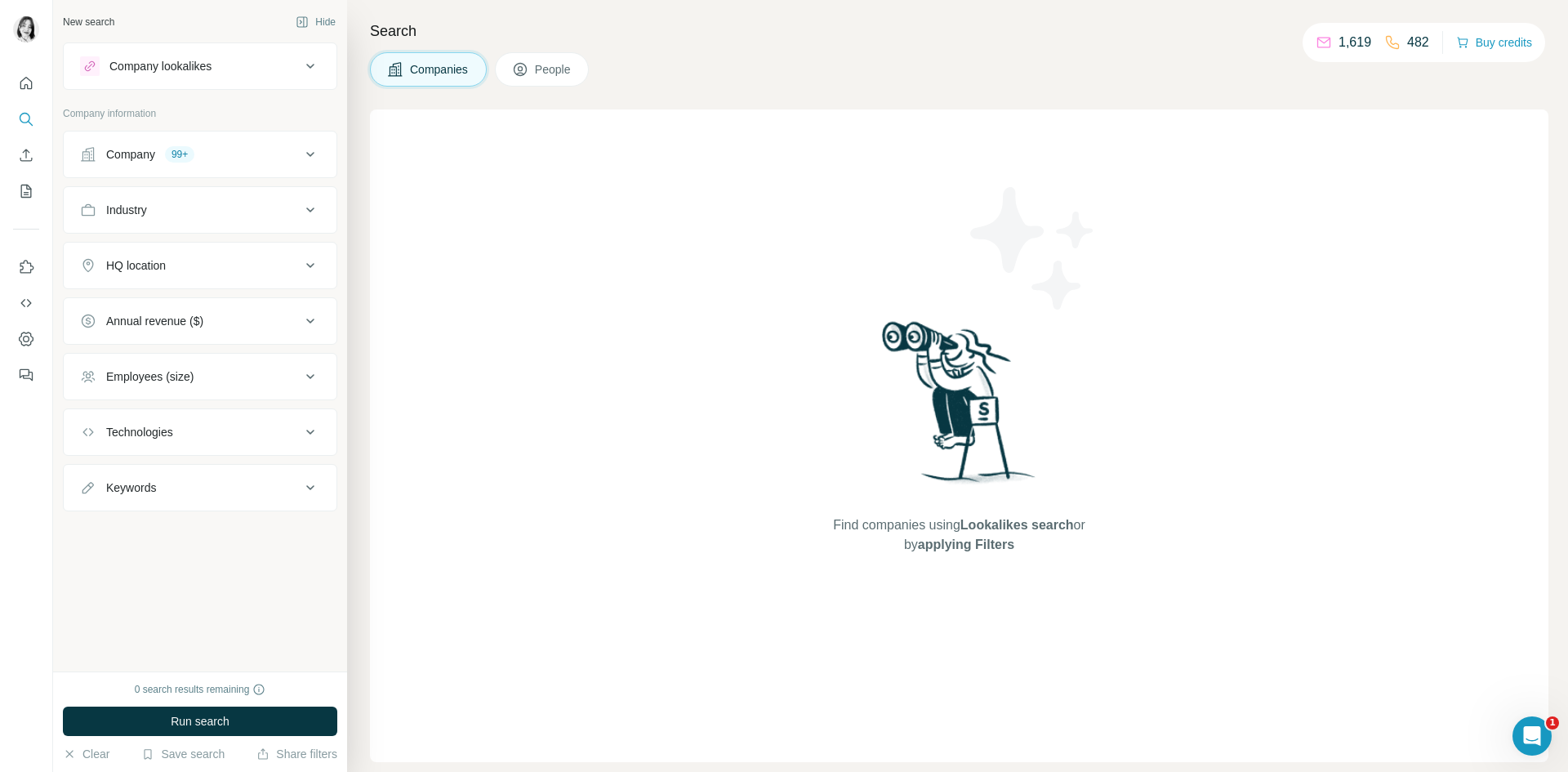
click at [528, 70] on icon at bounding box center [520, 69] width 16 height 16
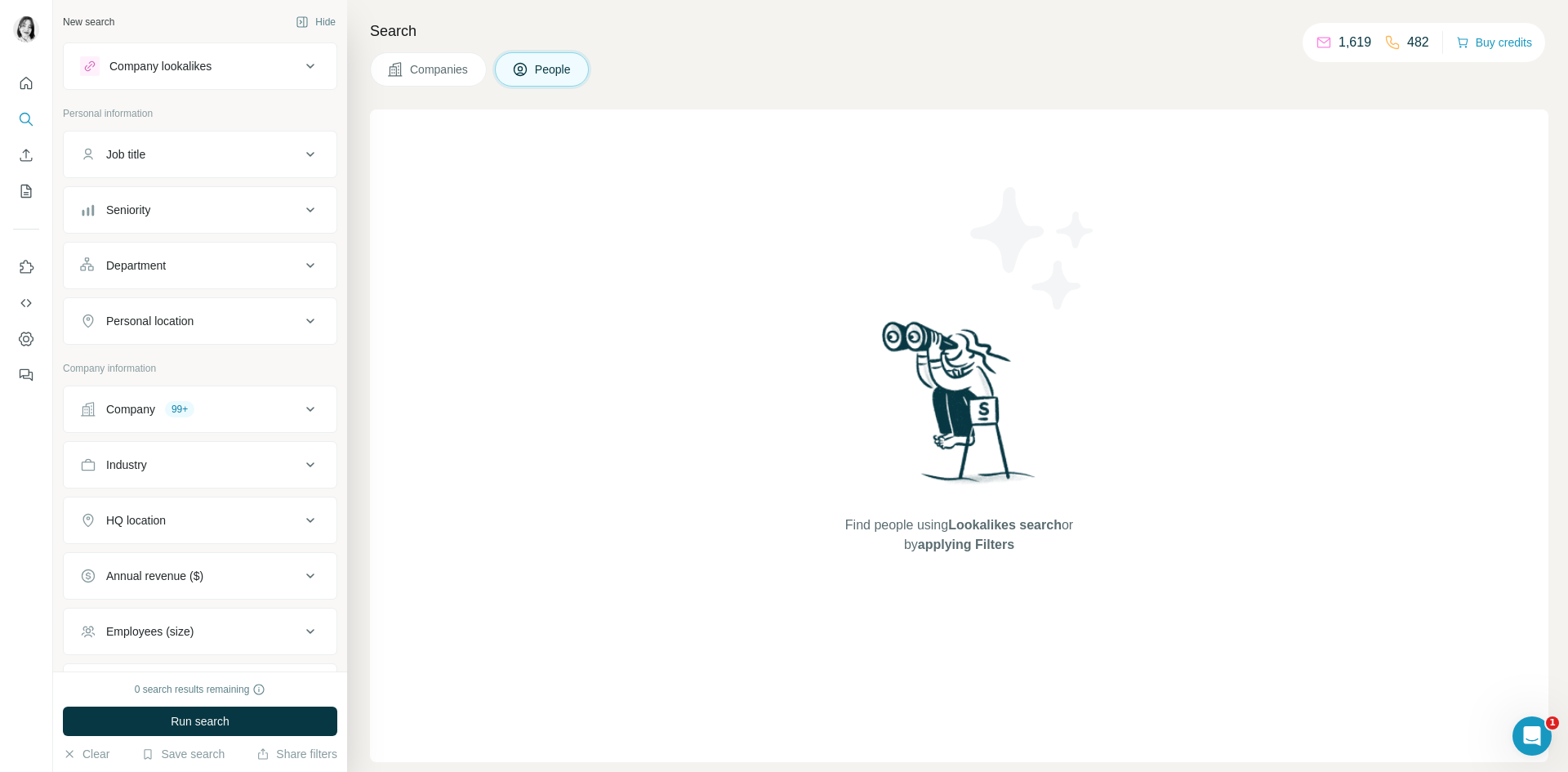
click at [285, 521] on div "HQ location" at bounding box center [190, 520] width 220 height 16
click at [248, 551] on input "text" at bounding box center [201, 561] width 240 height 29
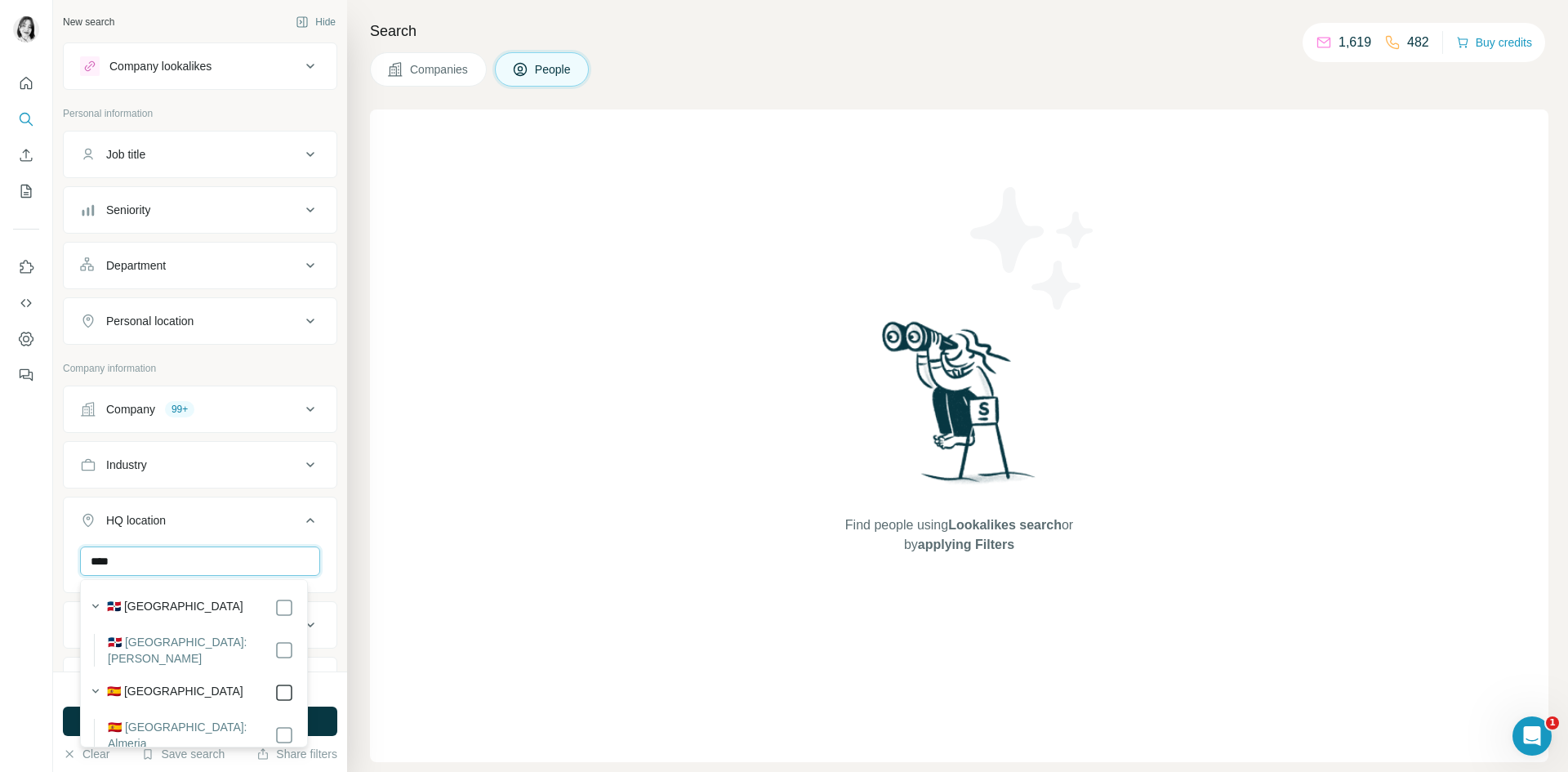
type input "****"
click at [301, 520] on icon at bounding box center [310, 520] width 20 height 20
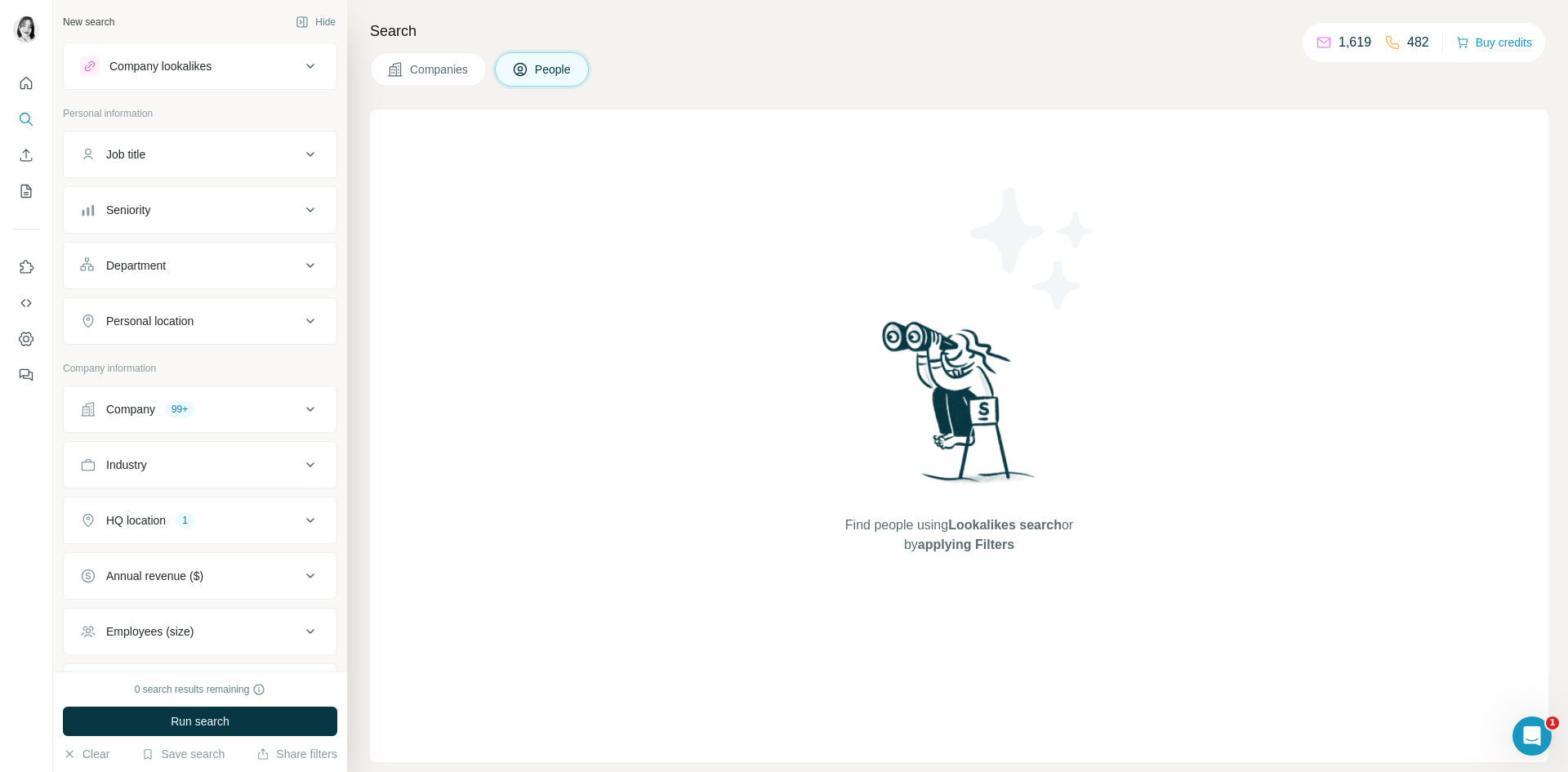
click at [265, 157] on div "Job title" at bounding box center [190, 154] width 220 height 16
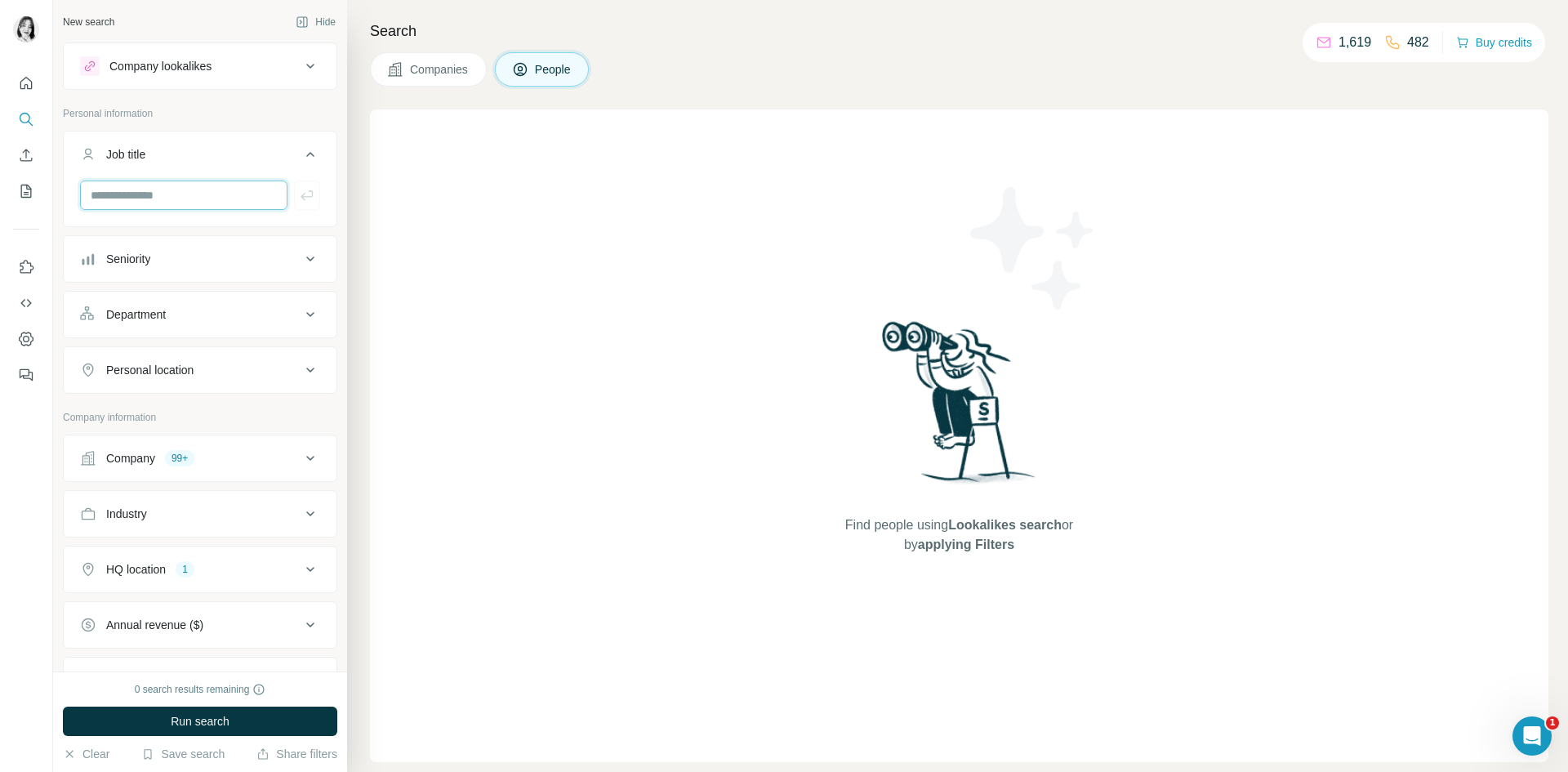
click at [245, 193] on input "text" at bounding box center [184, 195] width 207 height 29
type input "********"
click at [299, 193] on icon "button" at bounding box center [307, 195] width 16 height 16
click at [235, 200] on input "text" at bounding box center [184, 195] width 207 height 29
type input "**********"
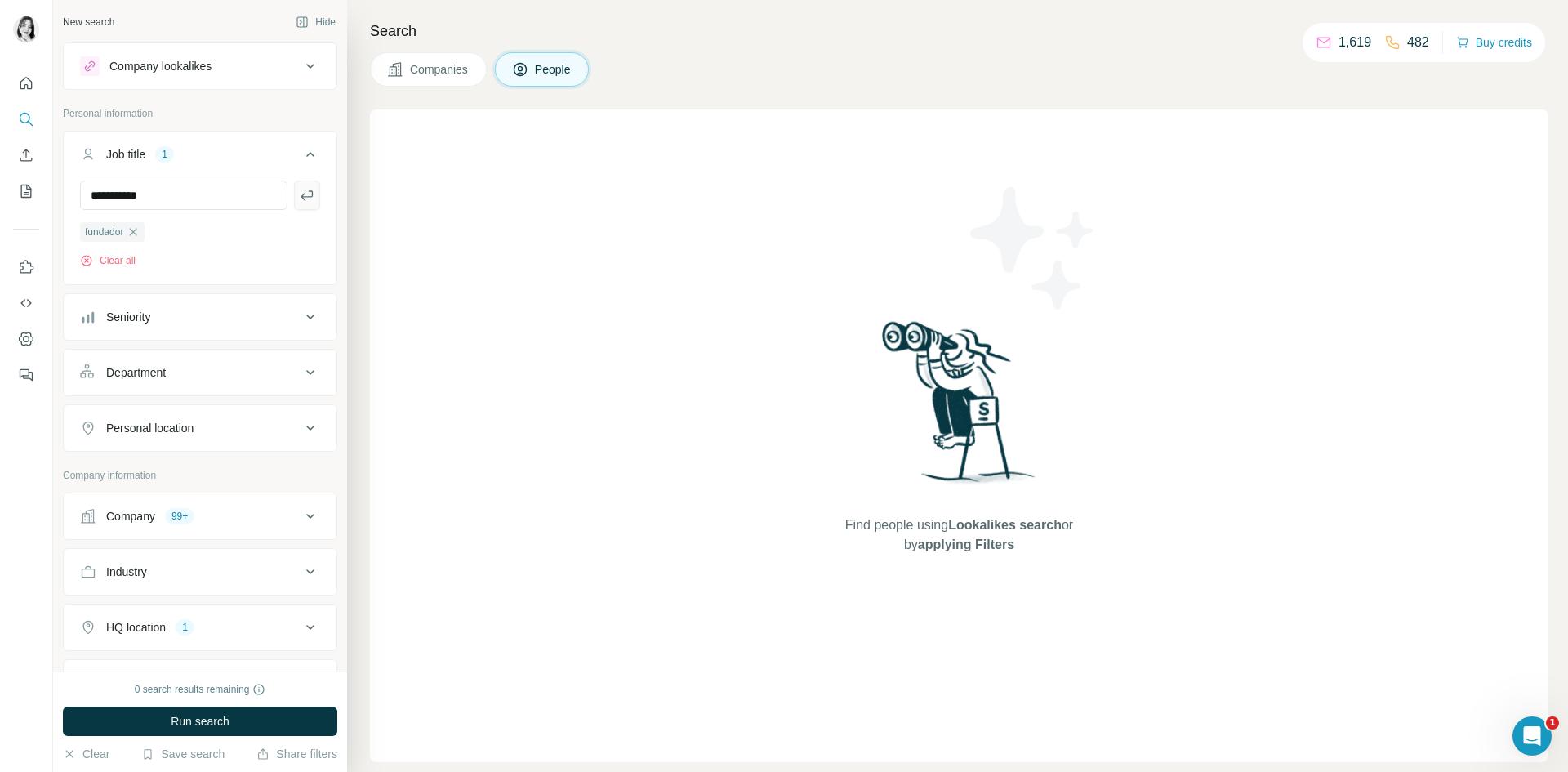
click at [299, 195] on icon "button" at bounding box center [307, 195] width 16 height 16
click at [223, 199] on input "text" at bounding box center [184, 195] width 207 height 29
click at [136, 230] on icon "button" at bounding box center [132, 232] width 13 height 13
click at [270, 145] on button "Job title" at bounding box center [201, 157] width 273 height 46
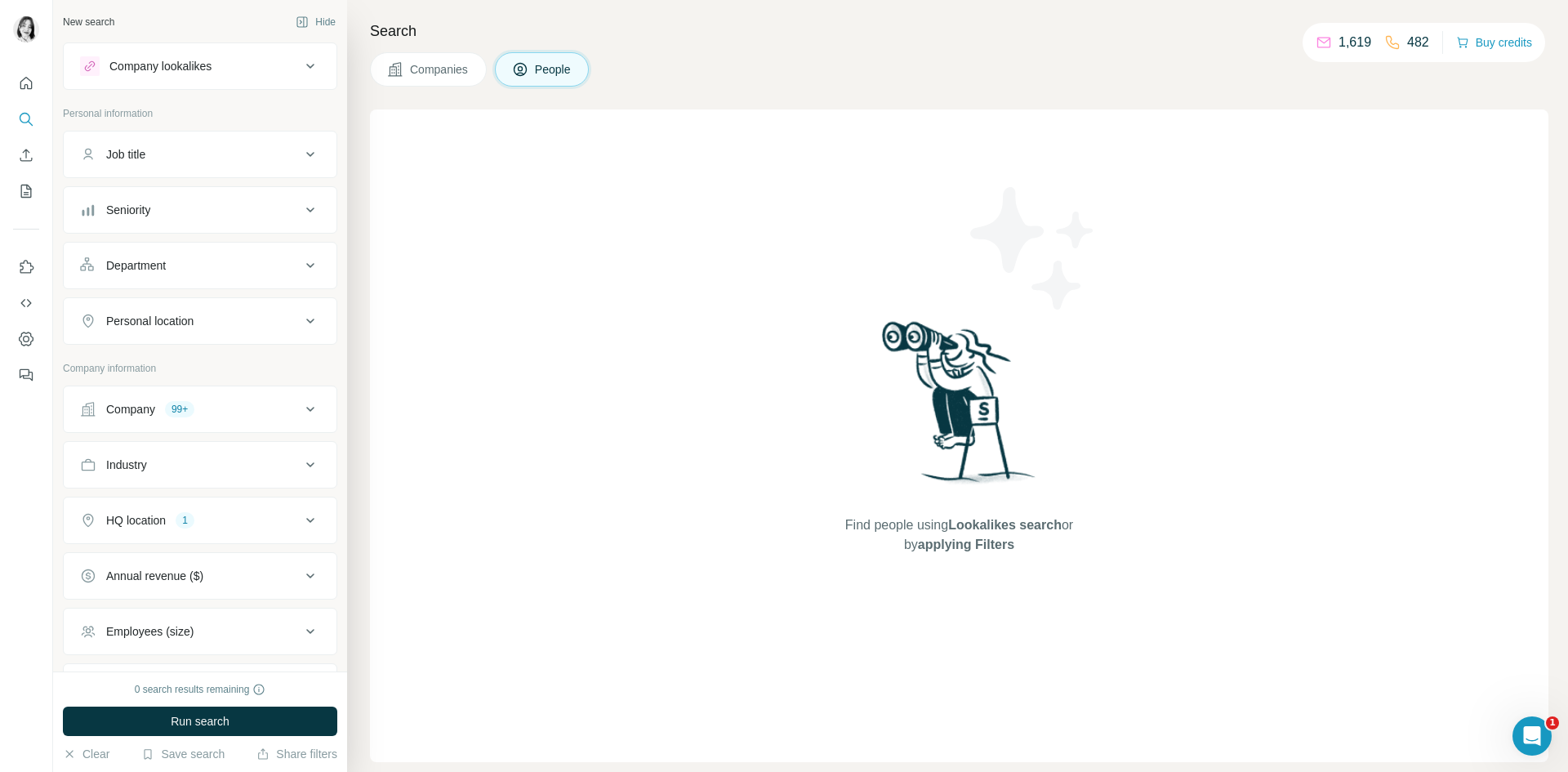
click at [254, 213] on div "Seniority" at bounding box center [190, 209] width 220 height 16
click at [91, 282] on icon at bounding box center [90, 282] width 20 height 20
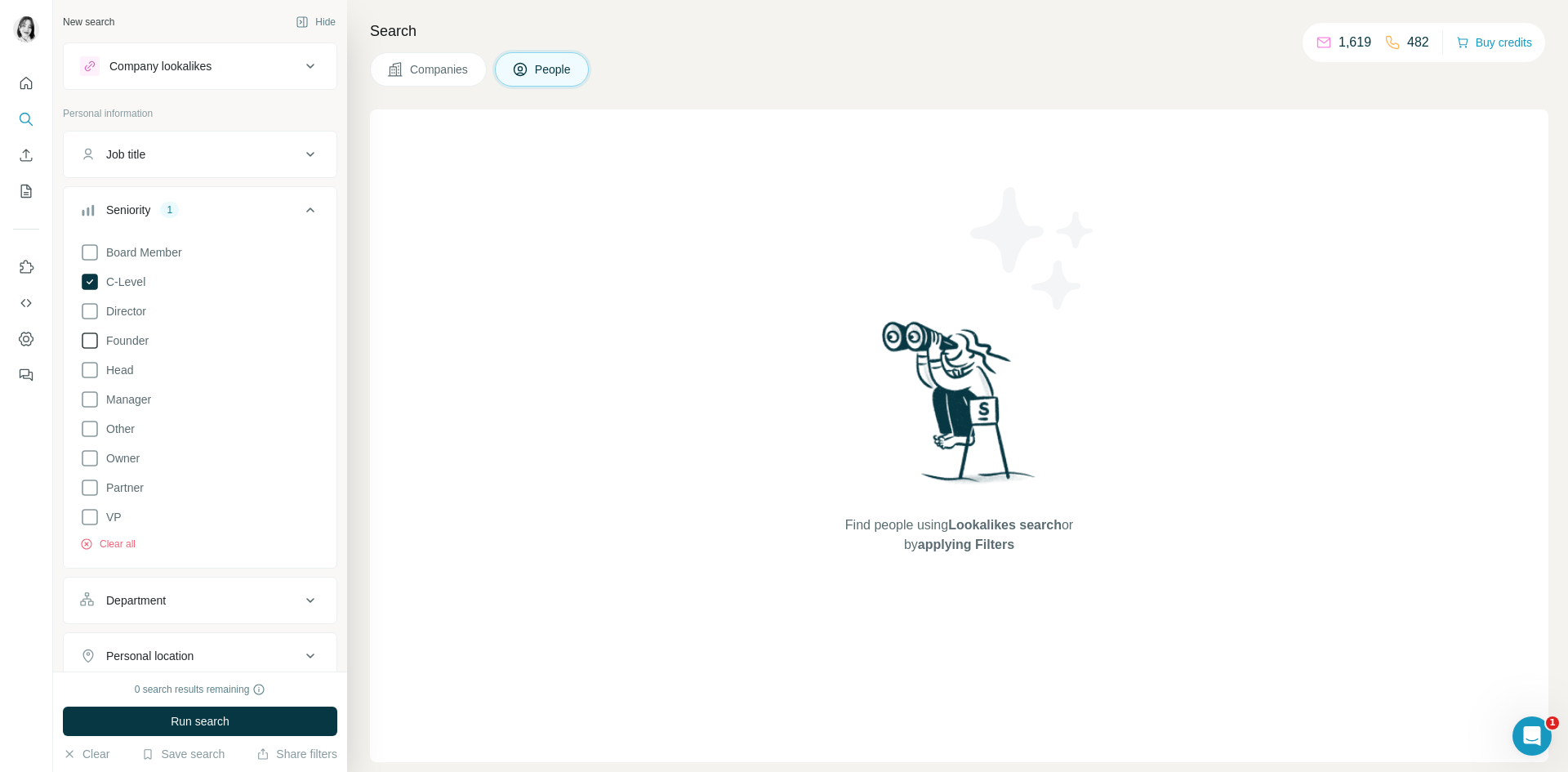
click at [87, 341] on icon at bounding box center [90, 341] width 20 height 20
click at [284, 211] on div "Seniority 2" at bounding box center [190, 209] width 220 height 16
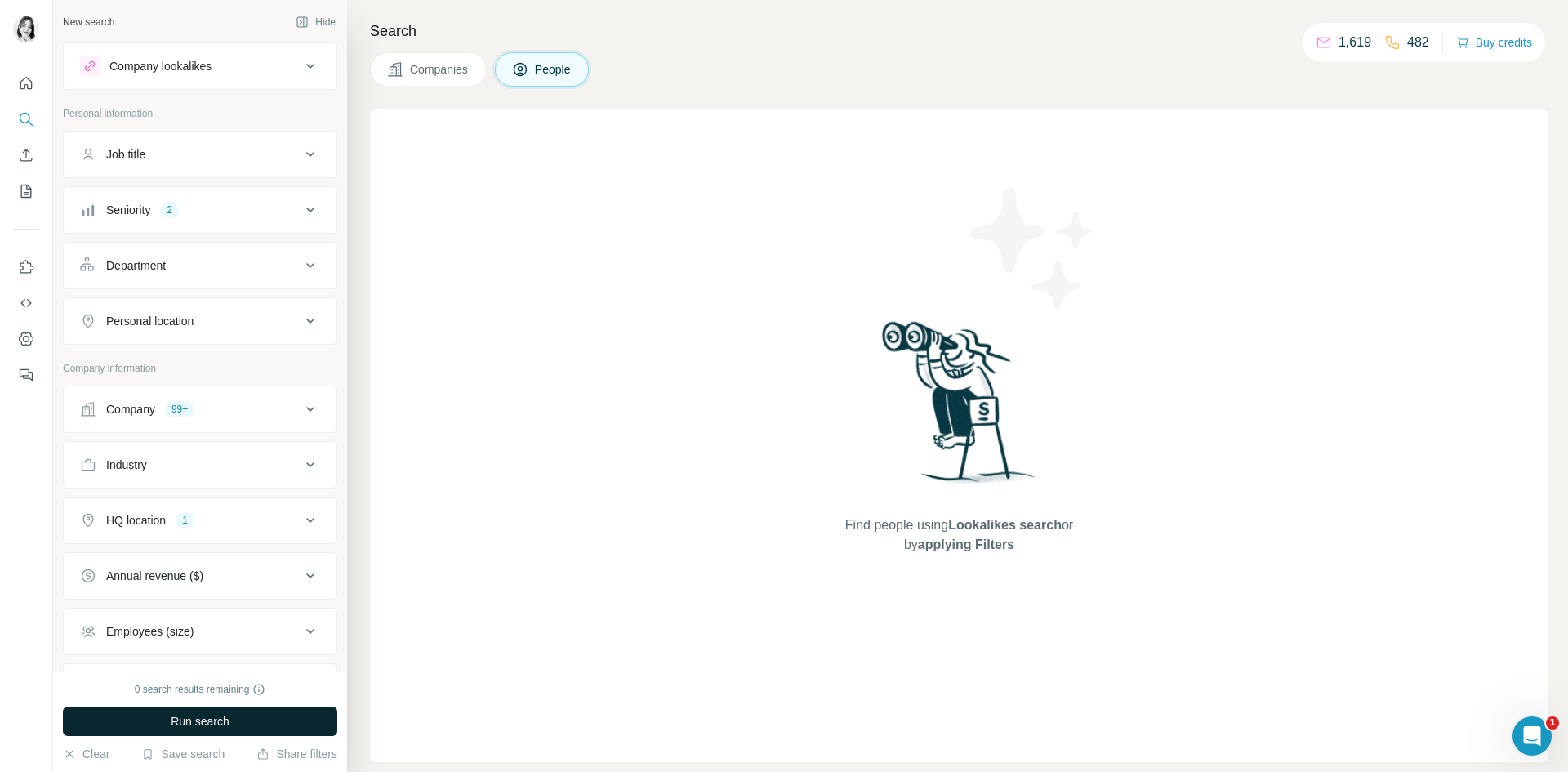
click at [207, 723] on span "Run search" at bounding box center [201, 721] width 59 height 16
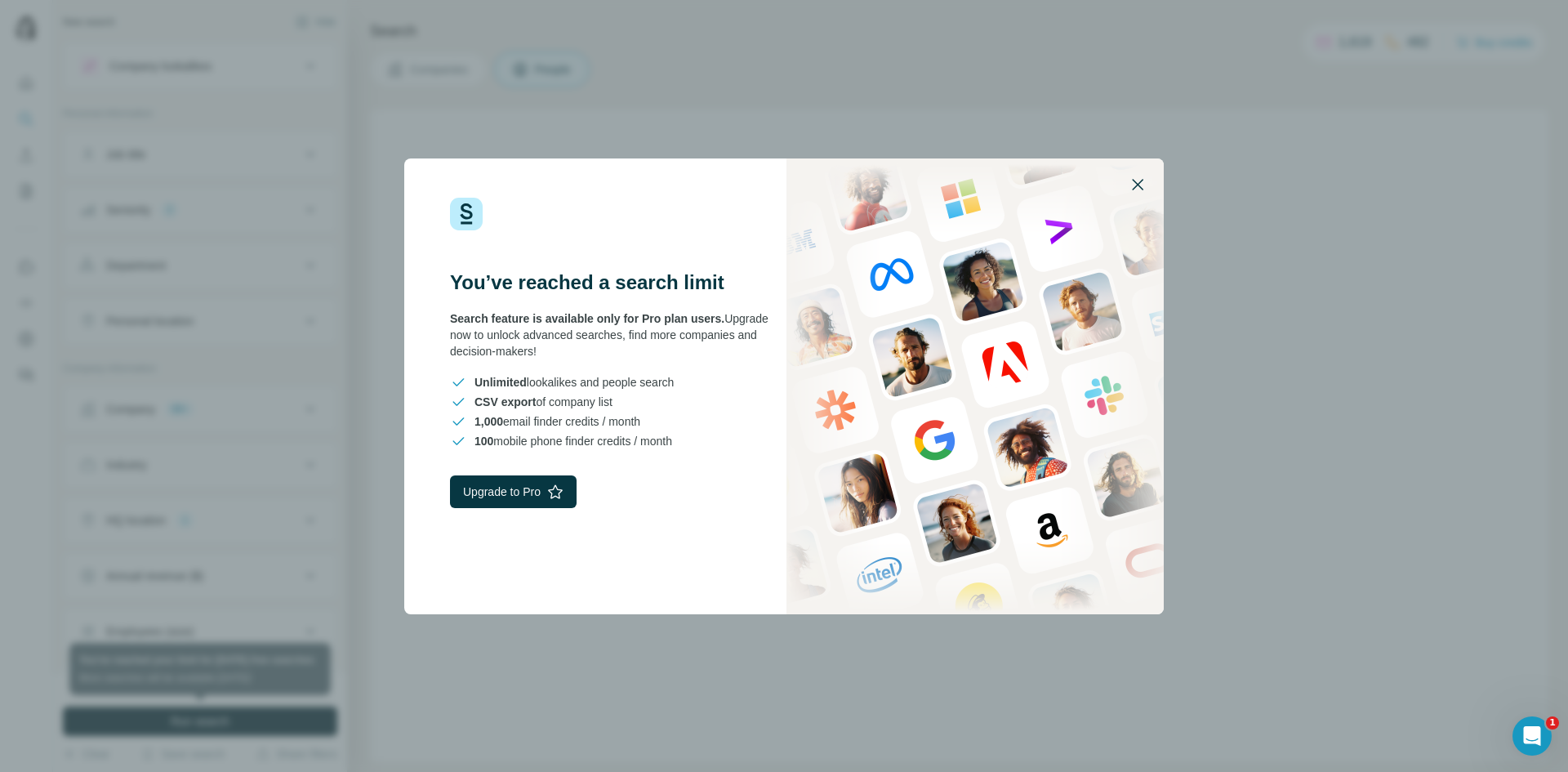
click at [1137, 182] on icon "button" at bounding box center [1138, 184] width 20 height 20
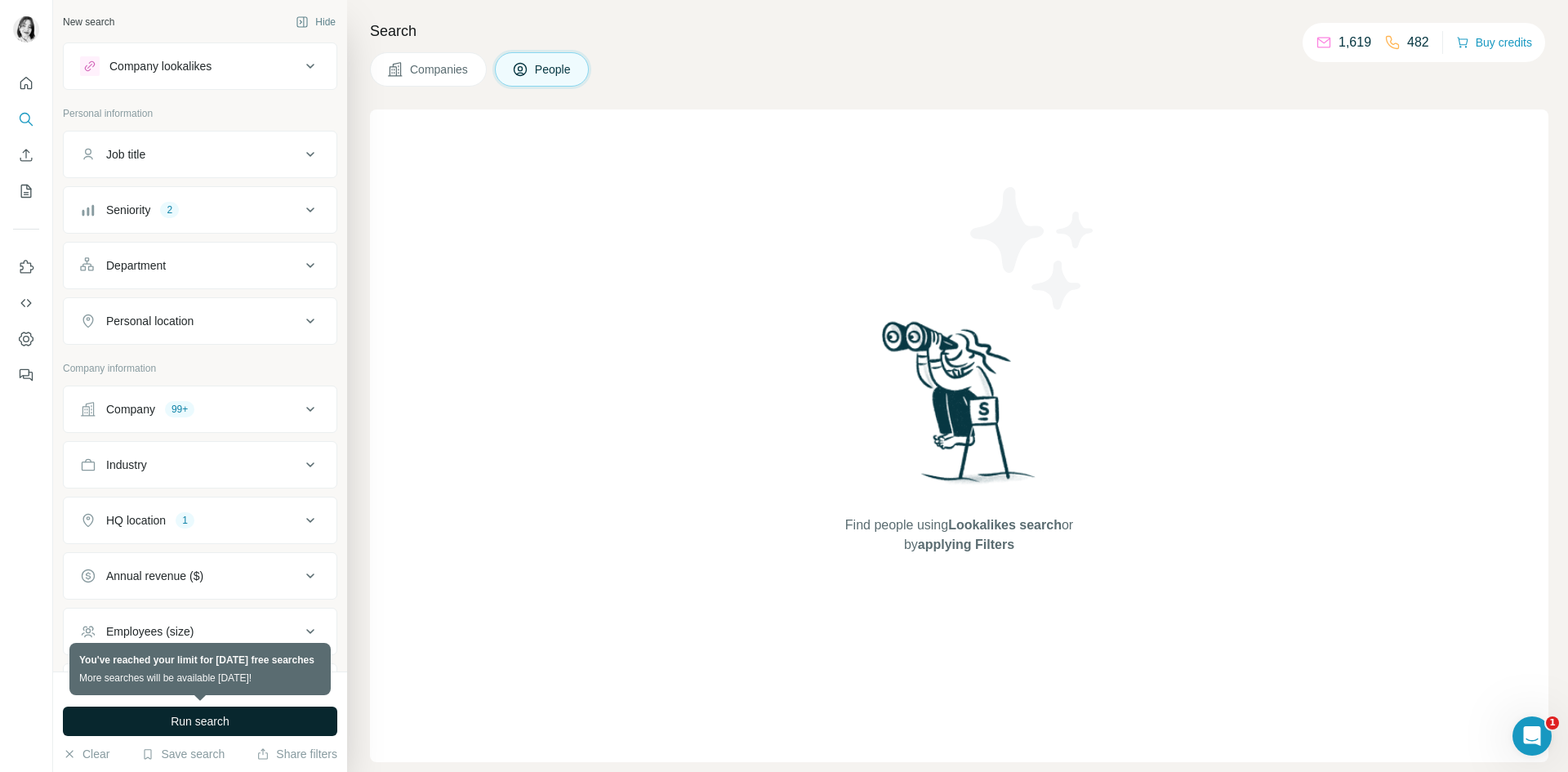
click at [293, 718] on button "Run search" at bounding box center [201, 721] width 275 height 29
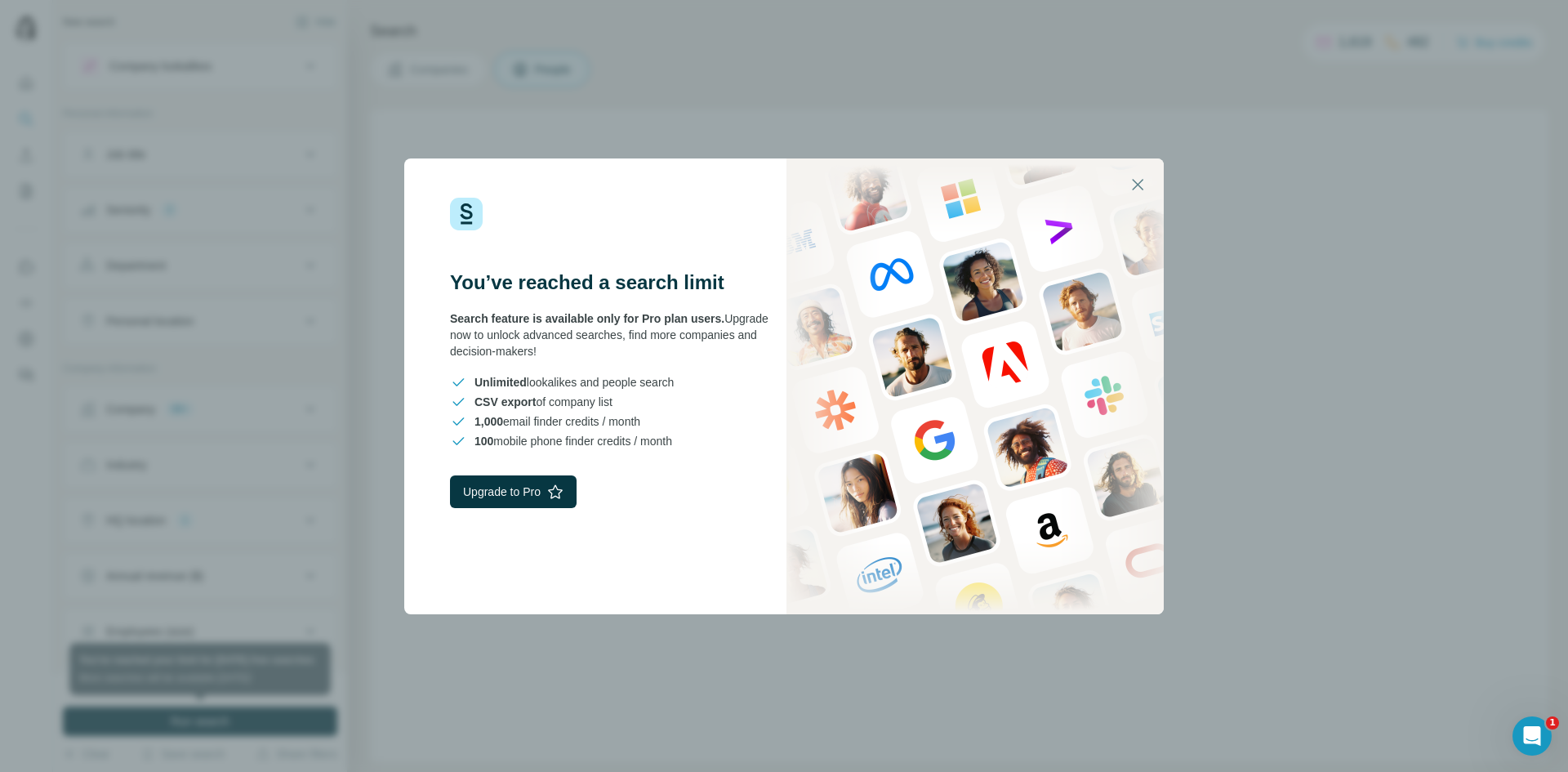
click at [294, 718] on div "You’ve reached a search limit Search feature is available only for Pro plan use…" at bounding box center [784, 386] width 1568 height 772
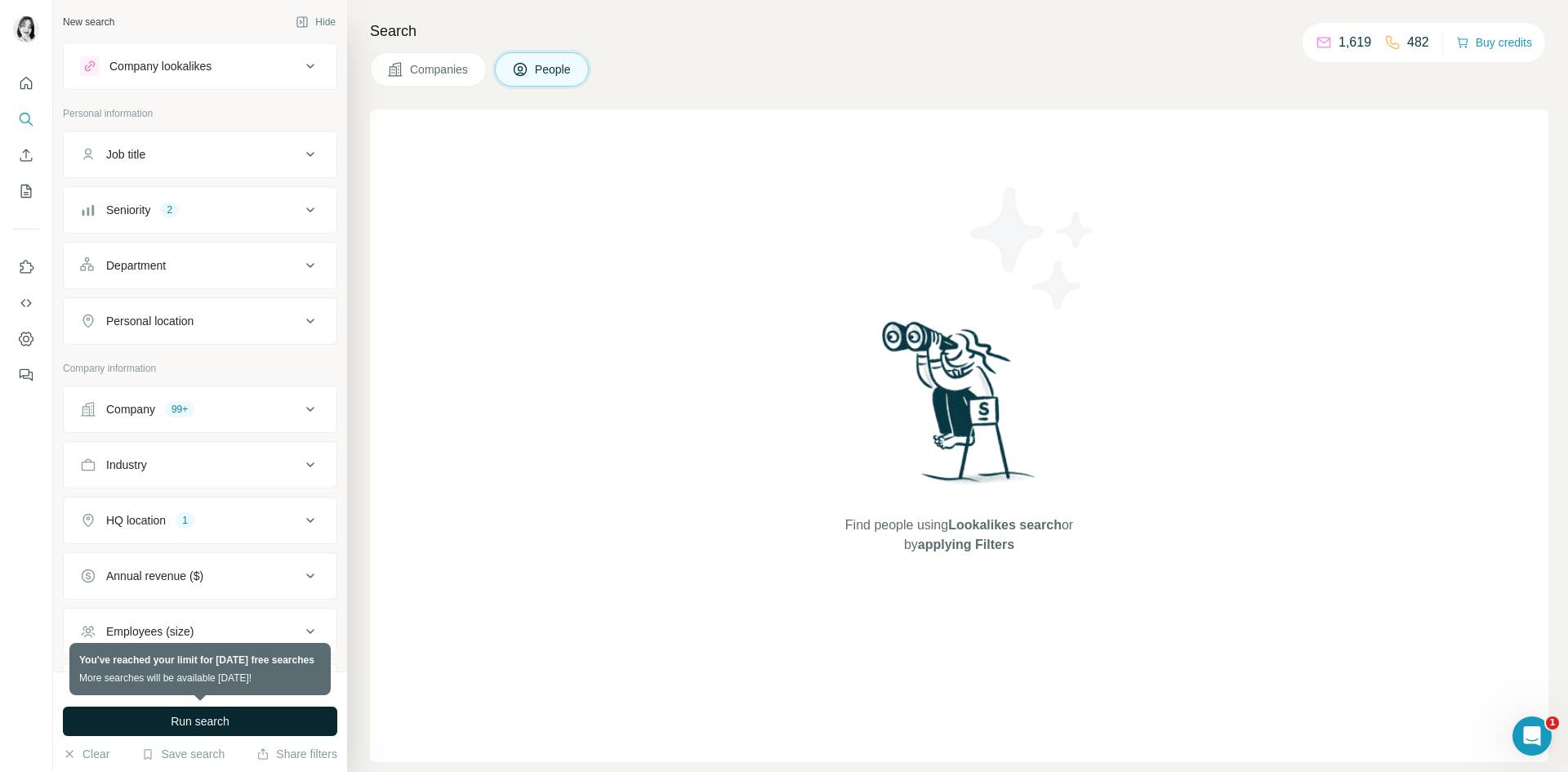
click at [295, 717] on button "Run search" at bounding box center [201, 721] width 275 height 29
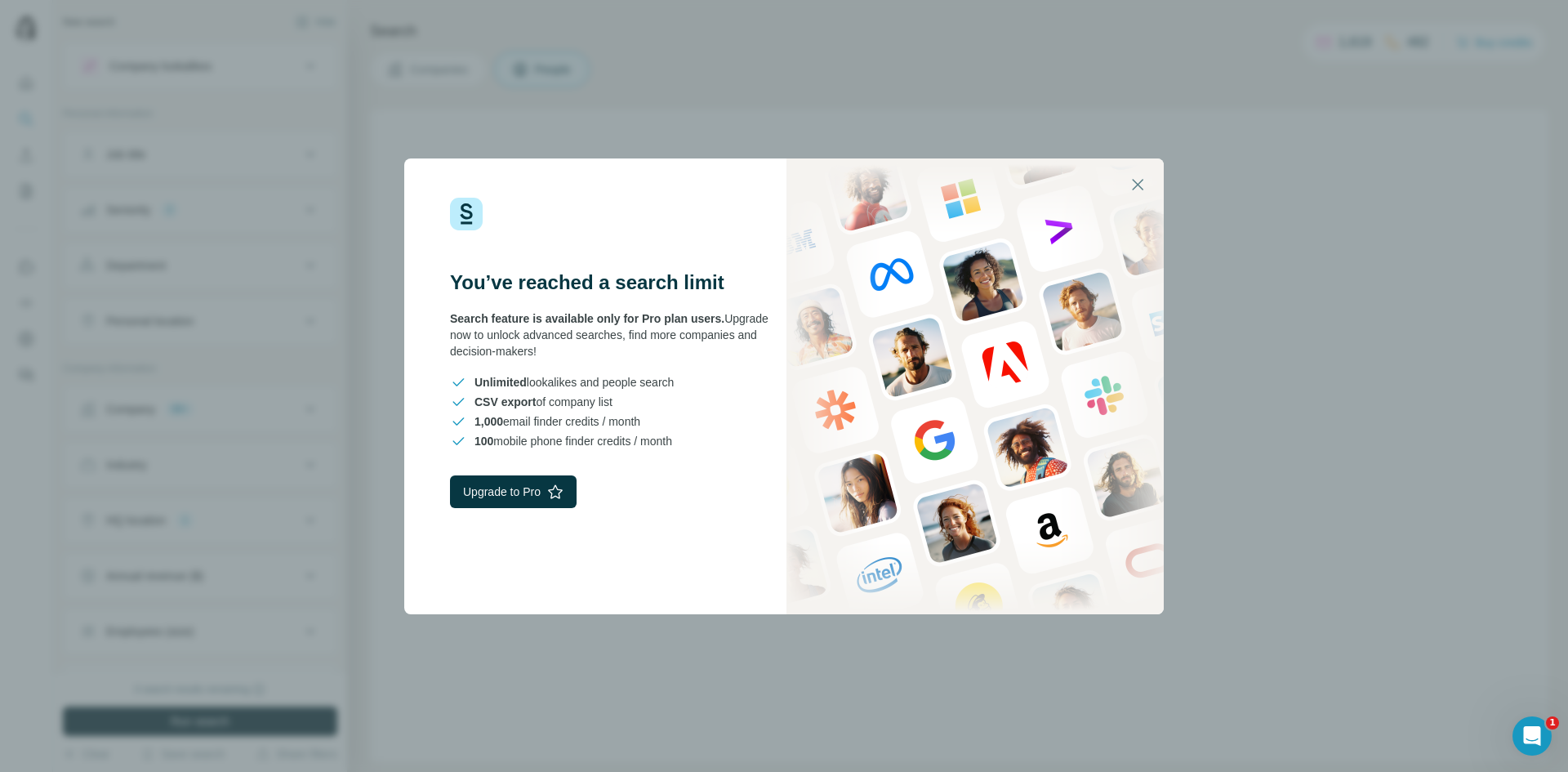
click at [295, 716] on div "You’ve reached a search limit Search feature is available only for Pro plan use…" at bounding box center [784, 386] width 1568 height 772
click at [295, 716] on button "Run search" at bounding box center [201, 721] width 275 height 29
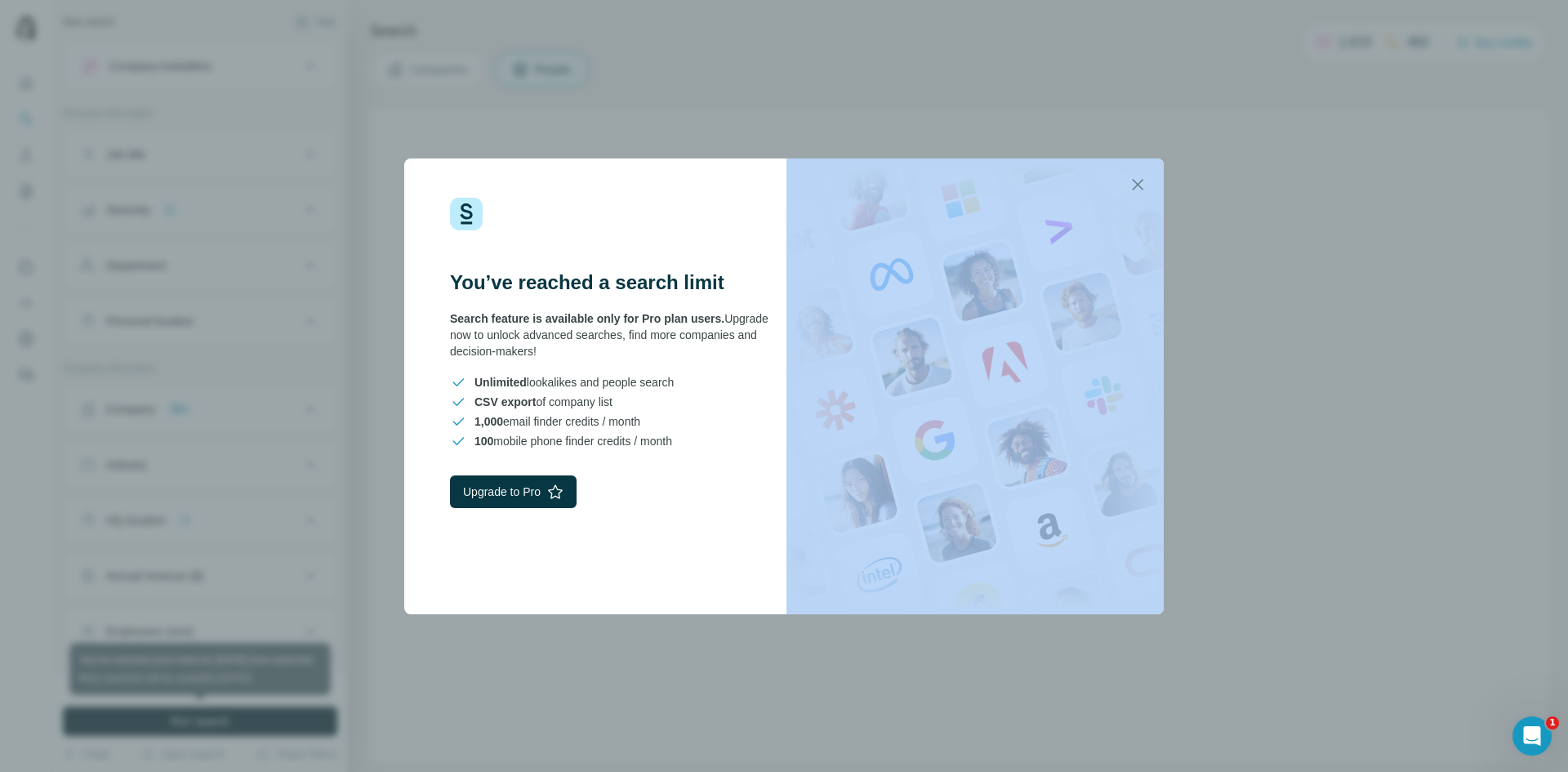
click at [295, 716] on div "You’ve reached a search limit Search feature is available only for Pro plan use…" at bounding box center [784, 386] width 1568 height 772
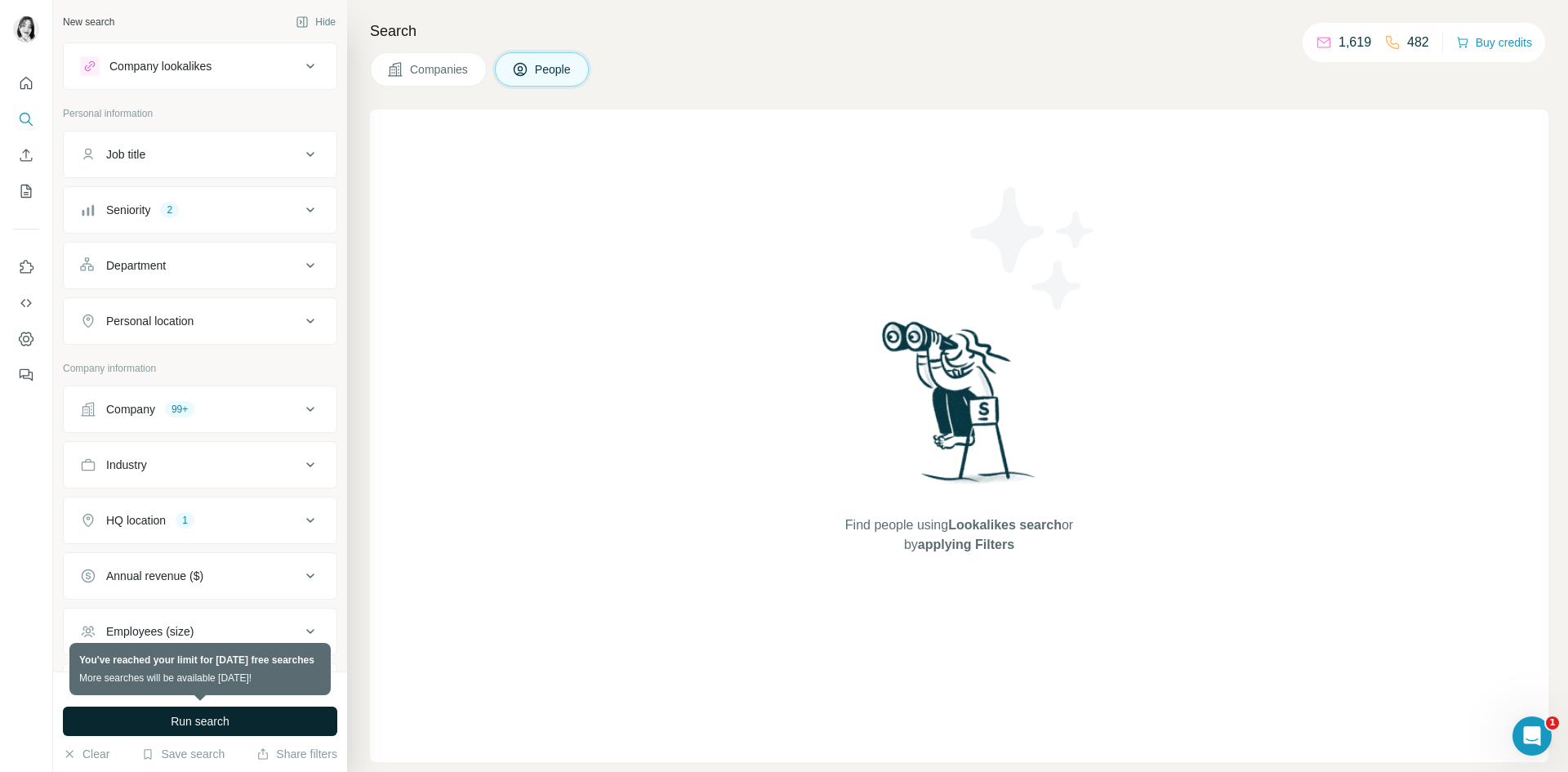
click at [295, 715] on button "Run search" at bounding box center [201, 721] width 275 height 29
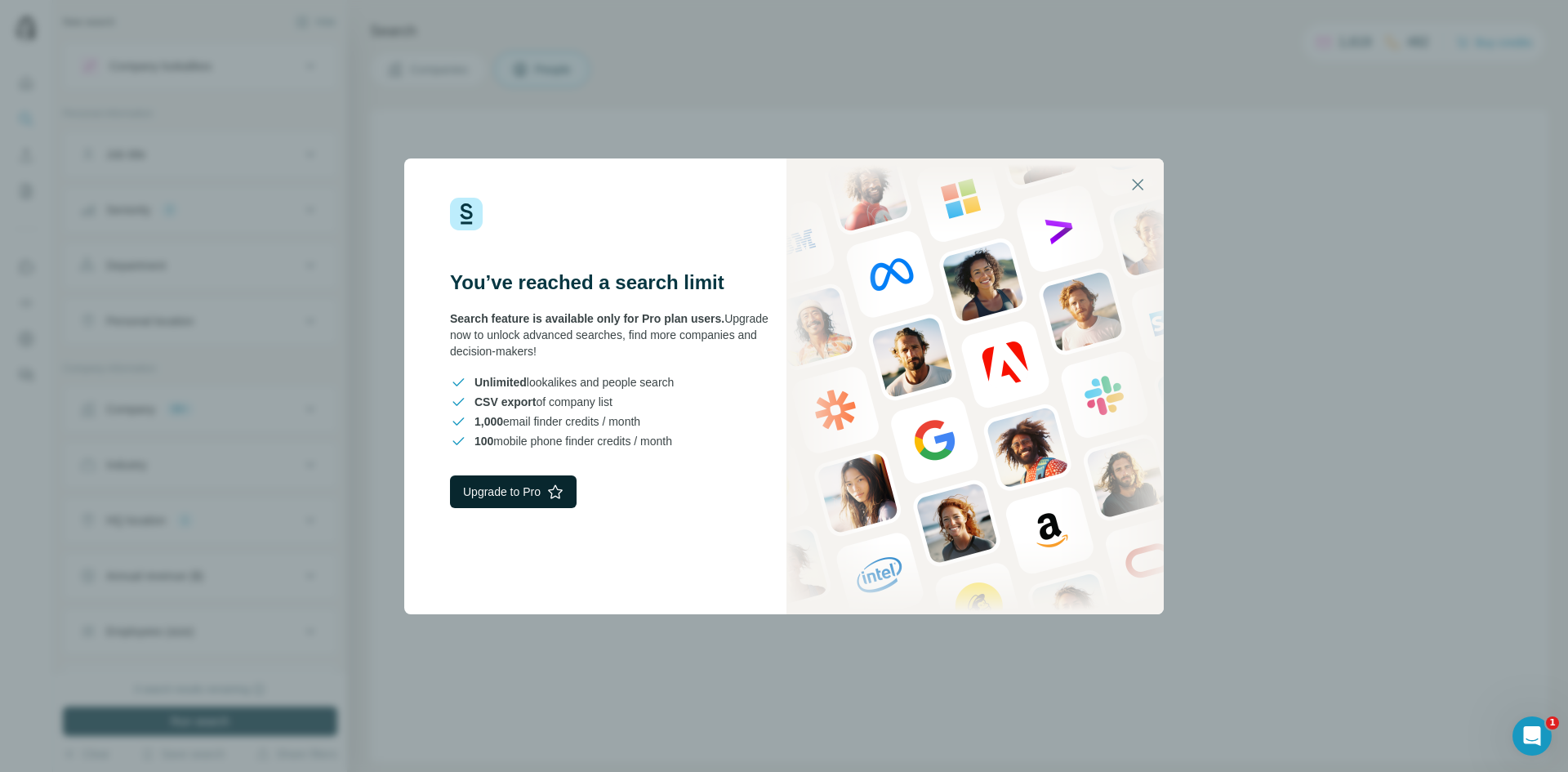
click at [502, 493] on button "Upgrade to Pro" at bounding box center [513, 492] width 126 height 33
